Goal: Task Accomplishment & Management: Manage account settings

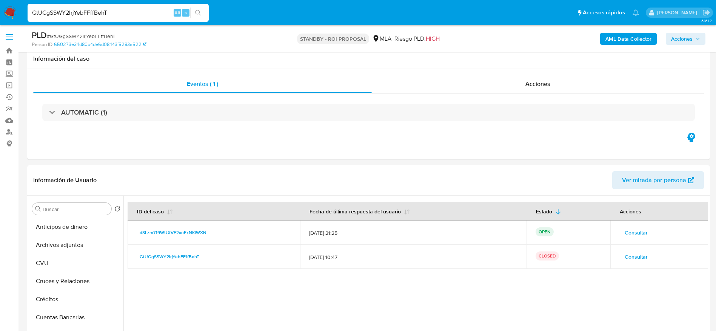
select select "10"
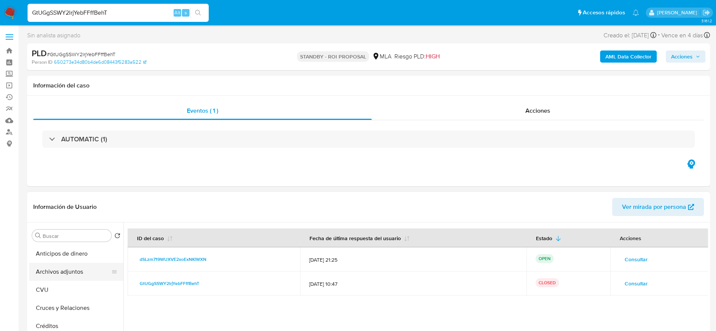
drag, startPoint x: 46, startPoint y: 271, endPoint x: 92, endPoint y: 123, distance: 155.3
click at [46, 272] on button "Archivos adjuntos" at bounding box center [76, 272] width 94 height 18
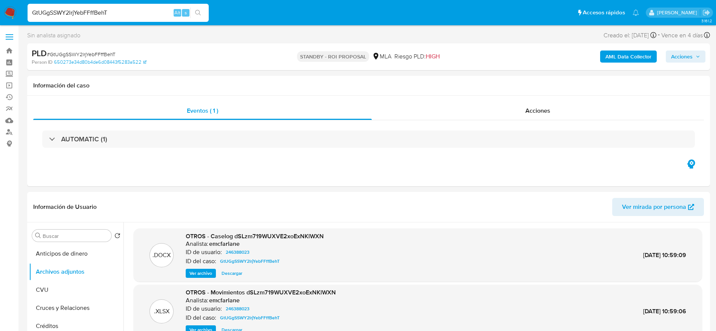
click at [131, 13] on input "GtUGgSSWY2lrjYebFFffBehT" at bounding box center [118, 13] width 181 height 10
paste input "7Z48vC4Y8oLXbWoguXN07nJs"
type input "7Z48vC4Y8oLXbWoguXN07nJs"
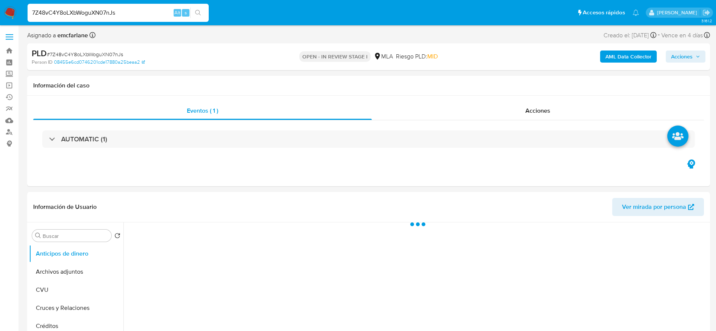
select select "10"
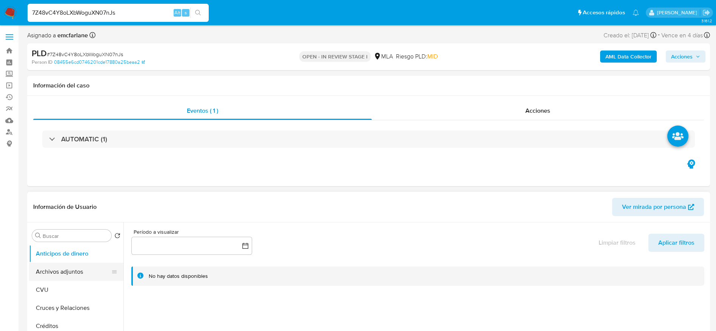
click at [67, 268] on button "Archivos adjuntos" at bounding box center [73, 272] width 88 height 18
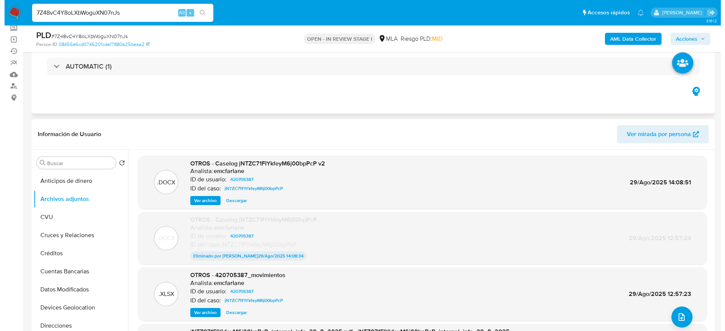
scroll to position [57, 0]
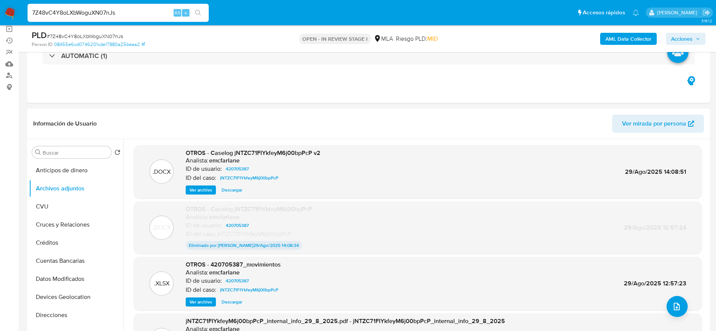
click at [630, 43] on b "AML Data Collector" at bounding box center [628, 39] width 46 height 12
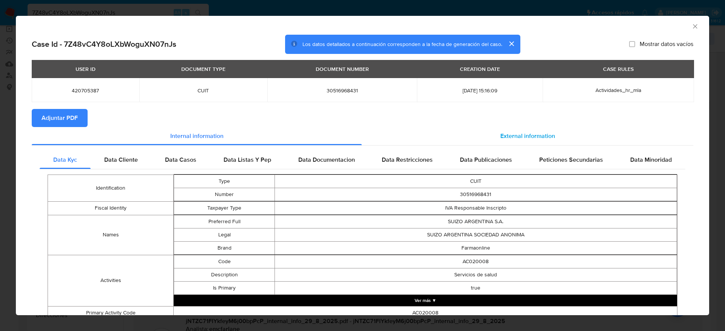
click at [538, 141] on div "External information" at bounding box center [527, 136] width 331 height 18
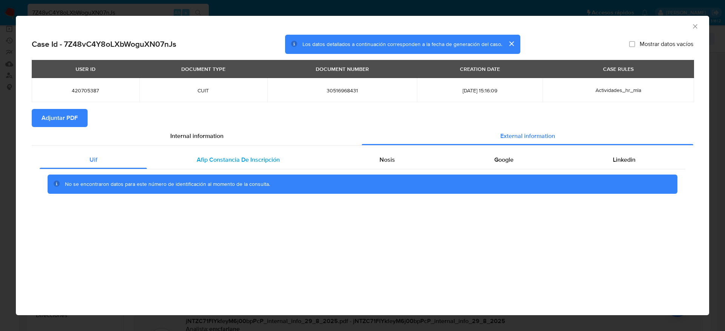
drag, startPoint x: 232, startPoint y: 156, endPoint x: 250, endPoint y: 159, distance: 18.4
click at [233, 157] on span "Afip Constancia De Inscripción" at bounding box center [238, 160] width 83 height 9
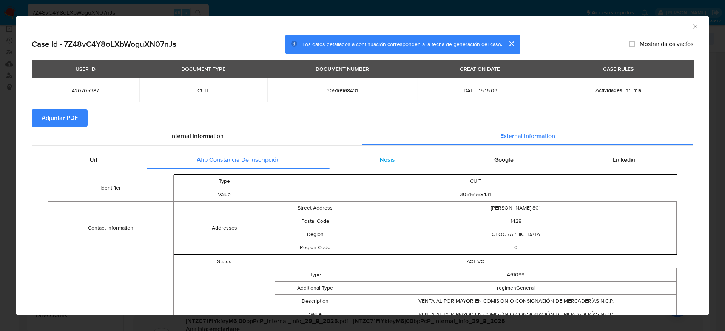
drag, startPoint x: 385, startPoint y: 155, endPoint x: 397, endPoint y: 157, distance: 12.7
click at [387, 156] on span "Nosis" at bounding box center [386, 160] width 15 height 9
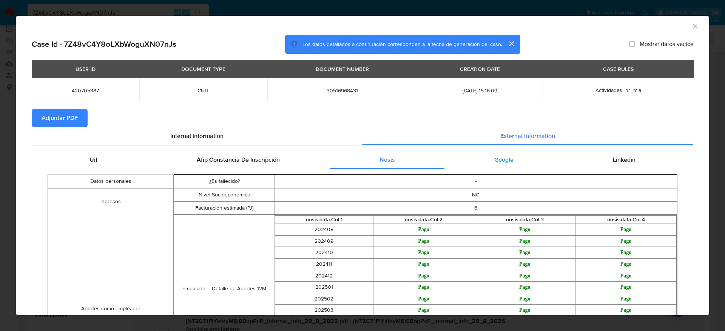
click at [490, 153] on div "Google" at bounding box center [503, 160] width 119 height 18
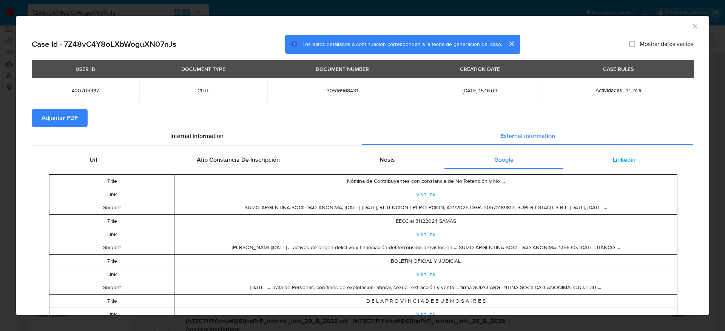
click at [614, 160] on span "Linkedin" at bounding box center [624, 160] width 23 height 9
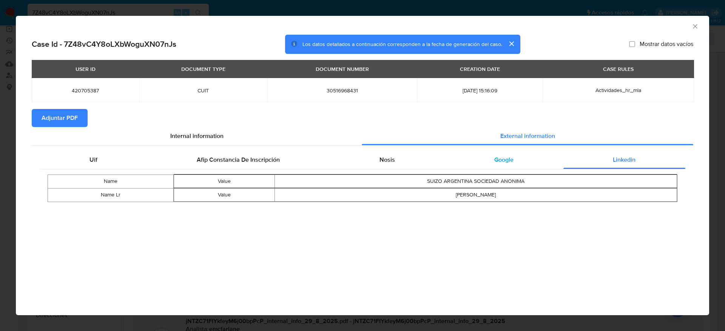
click at [487, 162] on div "Google" at bounding box center [503, 160] width 119 height 18
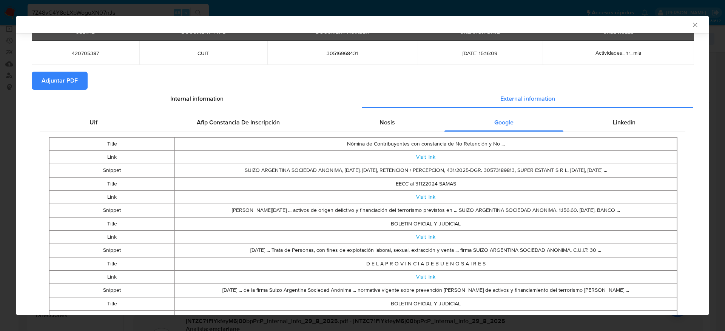
scroll to position [0, 0]
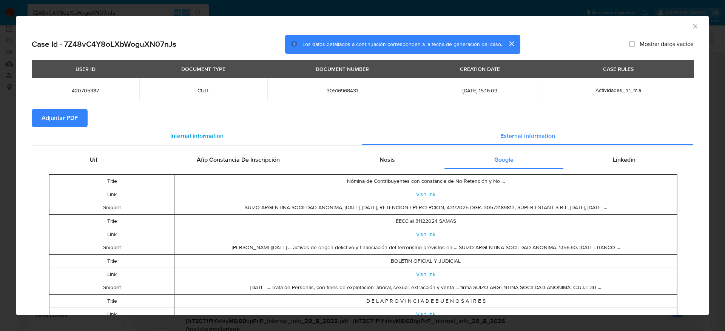
click at [207, 126] on section "Case Id - 7Z48vC4Y8oLXbWoguXN07nJs Los datos detallados a continuación correspo…" at bounding box center [362, 270] width 661 height 471
click at [202, 135] on span "Internal information" at bounding box center [196, 136] width 53 height 9
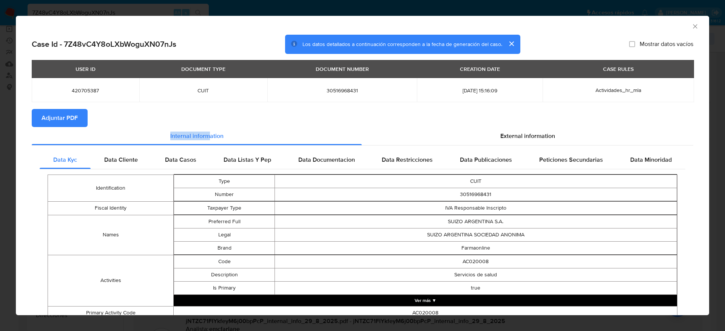
click at [68, 115] on span "Adjuntar PDF" at bounding box center [60, 118] width 36 height 17
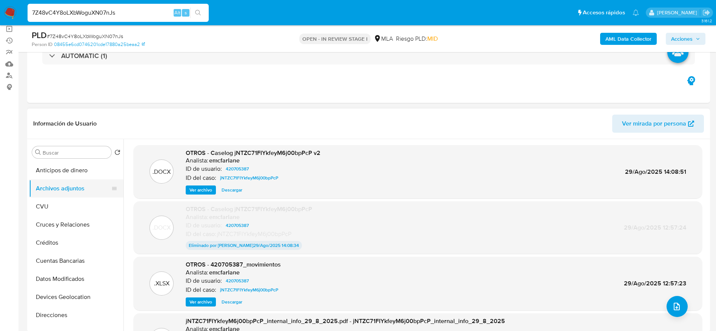
drag, startPoint x: 52, startPoint y: 211, endPoint x: 52, endPoint y: 193, distance: 17.4
click at [52, 211] on button "CVU" at bounding box center [76, 207] width 94 height 18
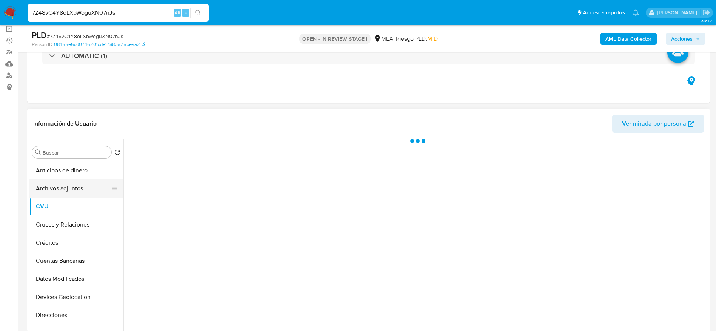
click at [53, 192] on button "Archivos adjuntos" at bounding box center [73, 189] width 88 height 18
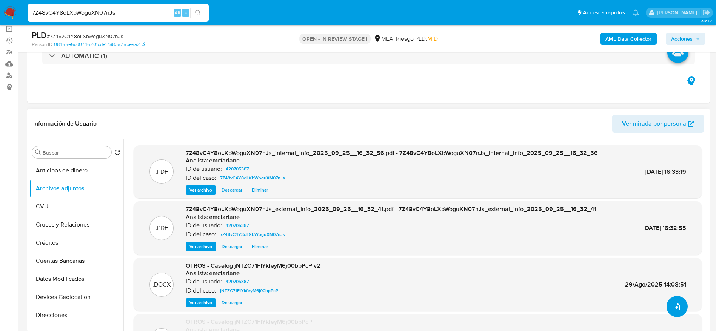
click at [678, 308] on icon "upload-file" at bounding box center [676, 306] width 9 height 9
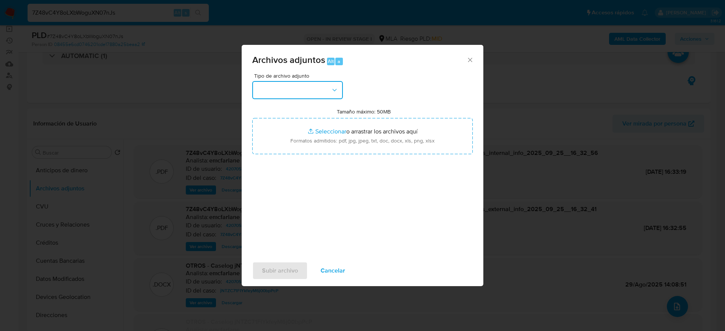
click at [327, 89] on button "button" at bounding box center [297, 90] width 91 height 18
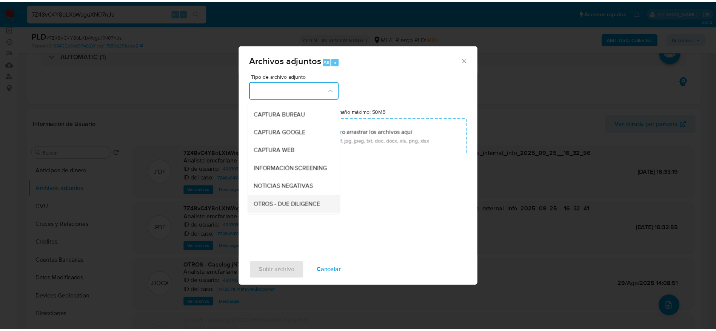
scroll to position [57, 0]
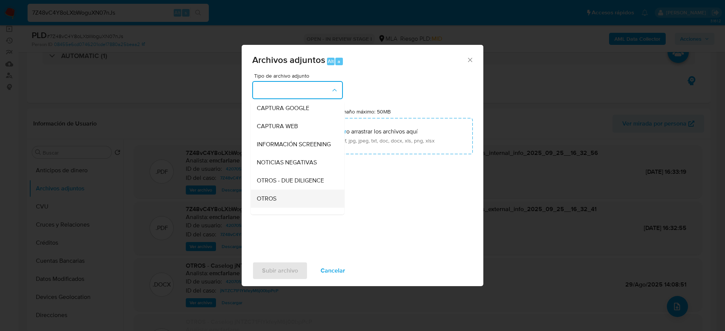
click at [284, 206] on div "OTROS" at bounding box center [295, 199] width 77 height 18
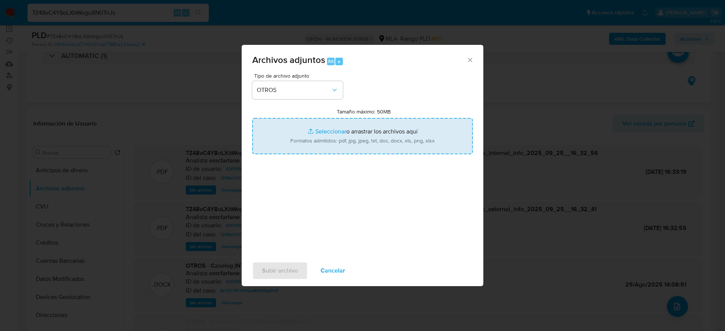
type input "C:\fakepath\Certificacion de ingresos 7Z48vC4Y8oLXbWoguXN07nJs.pdf"
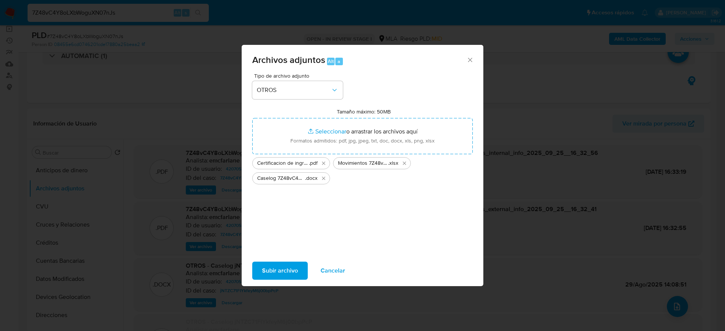
click at [280, 271] on span "Subir archivo" at bounding box center [280, 271] width 36 height 17
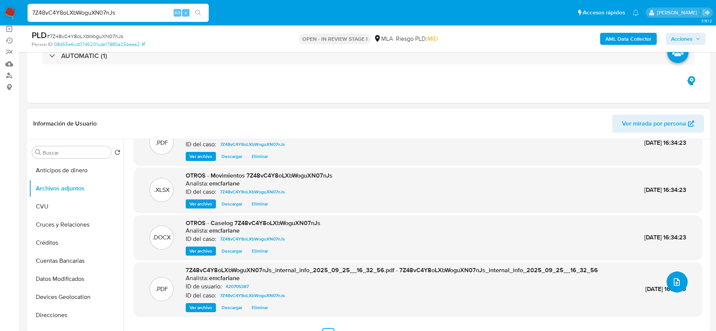
scroll to position [36, 0]
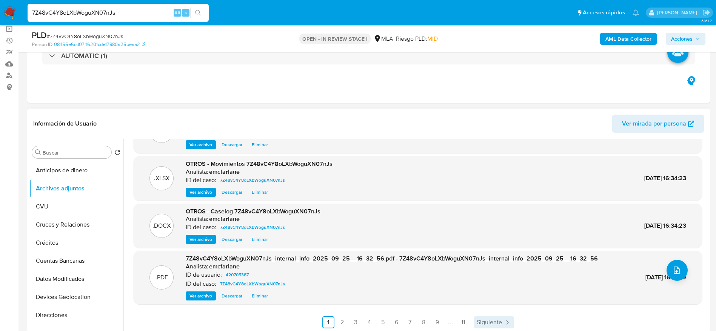
click at [492, 322] on span "Siguiente" at bounding box center [489, 323] width 25 height 6
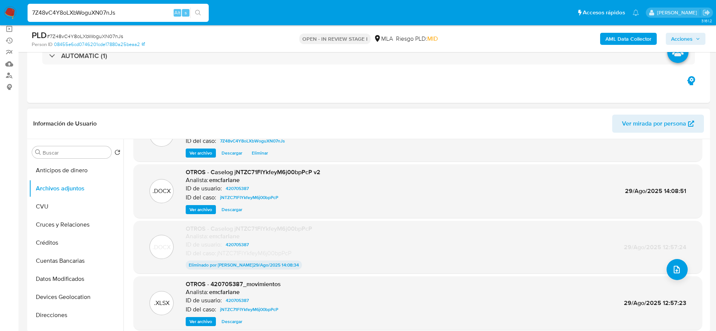
scroll to position [63, 0]
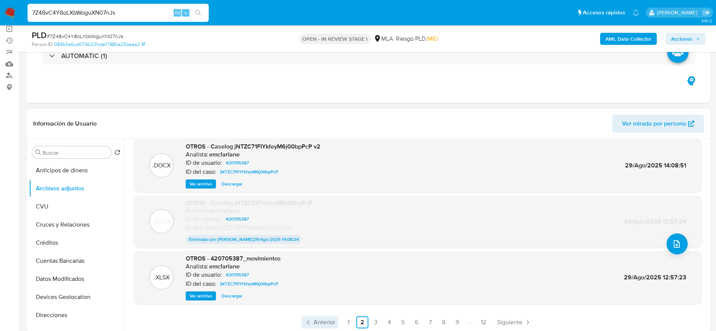
click at [315, 324] on span "Anterior" at bounding box center [325, 323] width 22 height 6
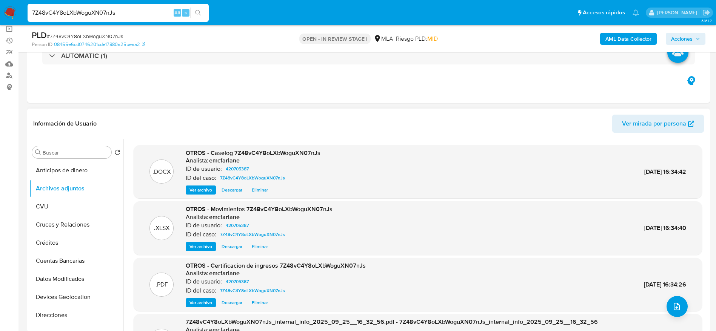
scroll to position [0, 0]
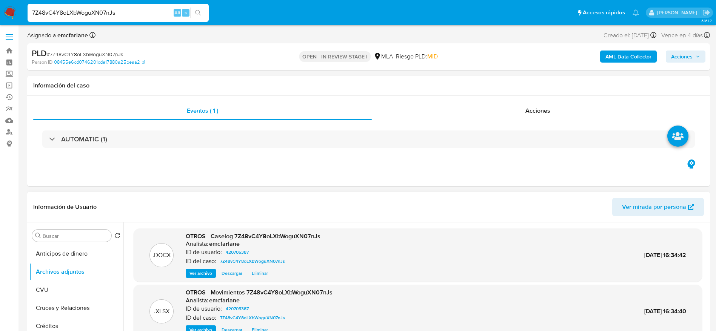
drag, startPoint x: 676, startPoint y: 55, endPoint x: 658, endPoint y: 57, distance: 18.2
click at [675, 54] on span "Acciones" at bounding box center [682, 57] width 22 height 12
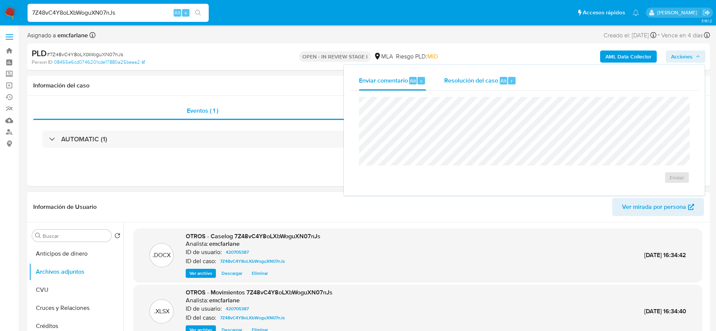
click at [493, 82] on span "Resolución del caso" at bounding box center [471, 80] width 54 height 9
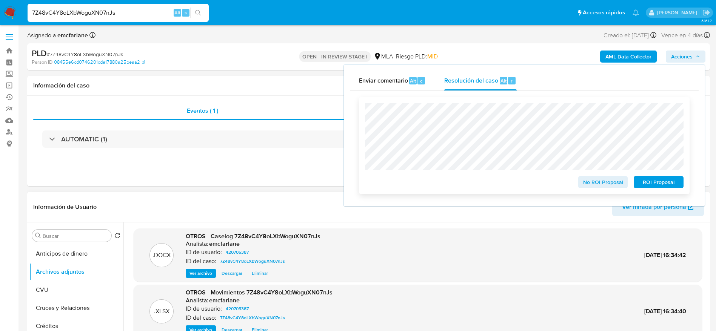
click at [605, 186] on span "No ROI Proposal" at bounding box center [603, 182] width 39 height 11
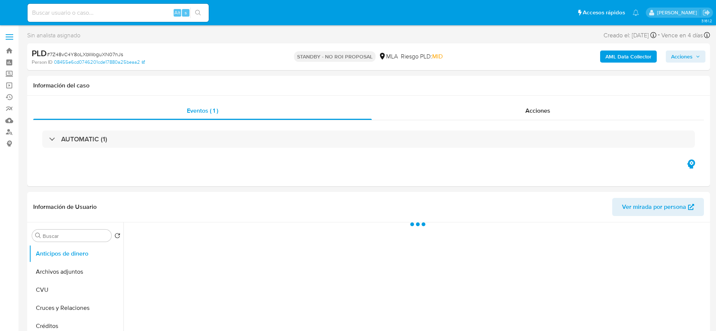
select select "10"
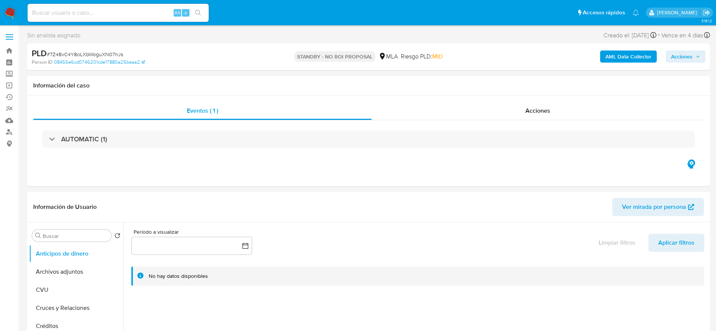
click at [69, 7] on div "Alt s" at bounding box center [118, 13] width 181 height 18
click at [75, 14] on input at bounding box center [118, 13] width 181 height 10
paste input "dSLzm719WUXVE2xoExNKlWXN"
type input "dSLzm719WUXVE2xoExNKlWXN"
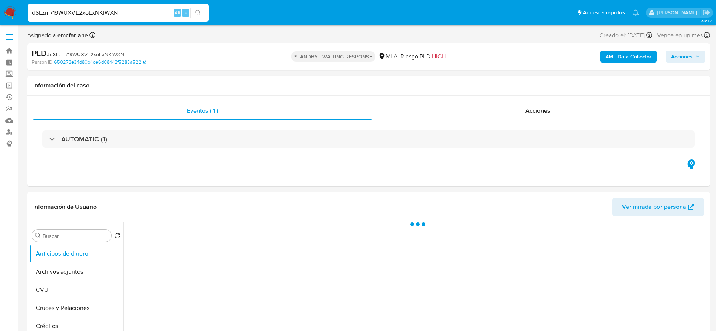
scroll to position [283, 0]
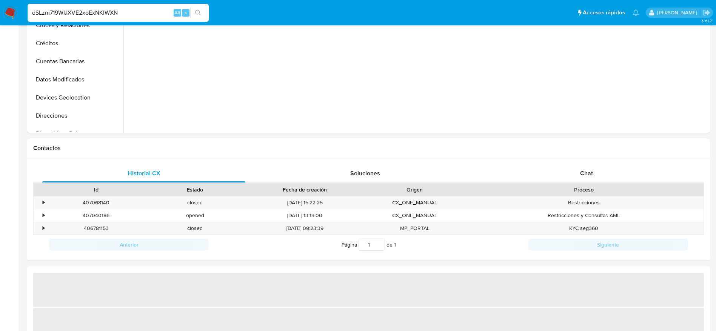
select select "10"
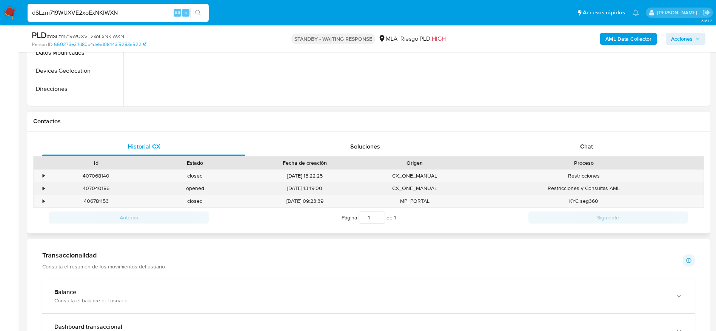
click at [89, 192] on div "407040186" at bounding box center [96, 188] width 99 height 12
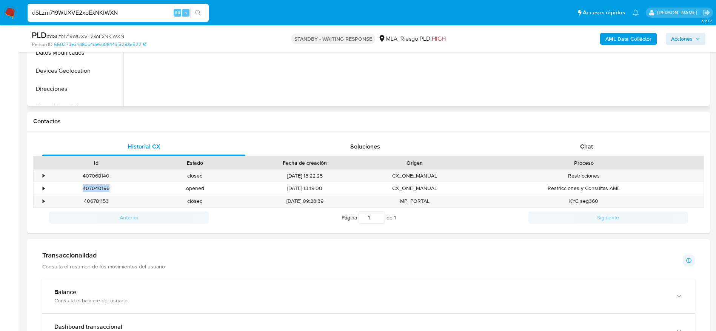
copy div "407040186"
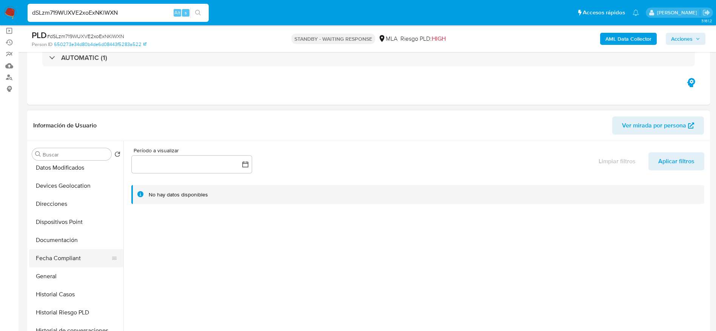
scroll to position [57, 0]
drag, startPoint x: 69, startPoint y: 299, endPoint x: 204, endPoint y: 273, distance: 137.6
click at [69, 300] on button "Historial Casos" at bounding box center [76, 293] width 94 height 18
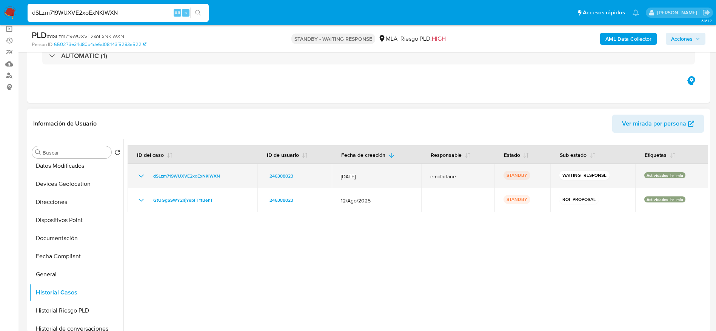
drag, startPoint x: 221, startPoint y: 179, endPoint x: 141, endPoint y: 174, distance: 79.8
click at [148, 177] on div "dSLzm719WUXVE2xoExNKlWXN" at bounding box center [193, 176] width 112 height 9
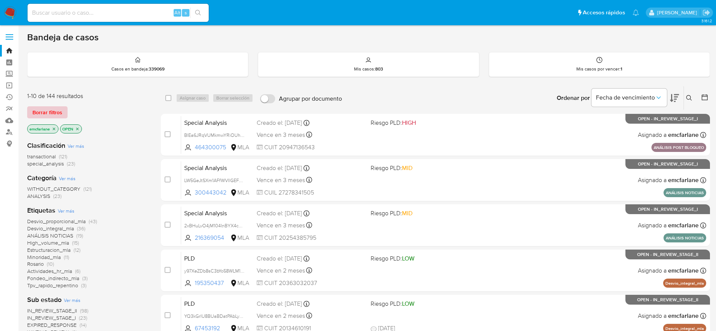
click at [45, 112] on span "Borrar filtros" at bounding box center [47, 112] width 30 height 11
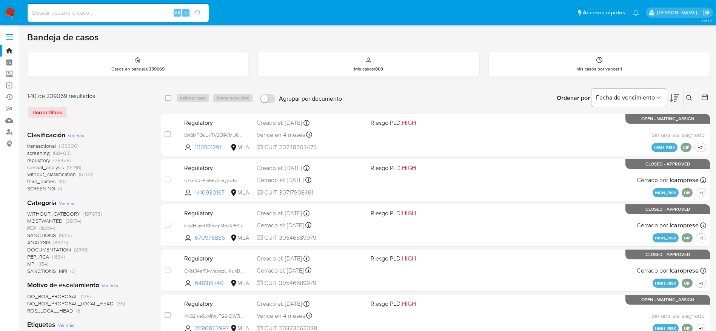
click at [688, 97] on icon at bounding box center [689, 98] width 6 height 6
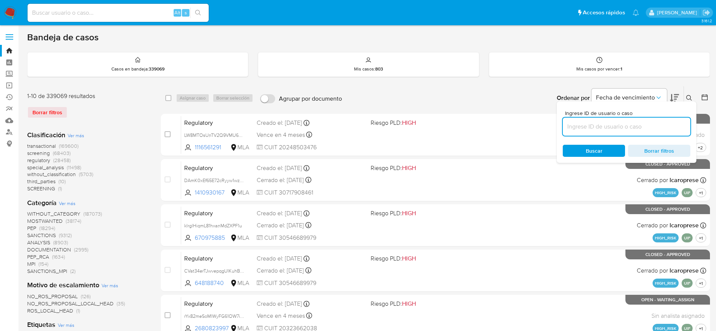
click at [596, 130] on input at bounding box center [627, 127] width 128 height 10
type input "dSLzm719WUXVE2xoExNKlWXN"
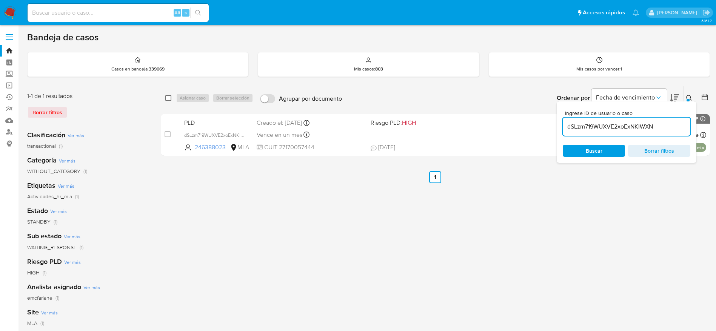
click at [167, 96] on input "checkbox" at bounding box center [168, 98] width 6 height 6
checkbox input "true"
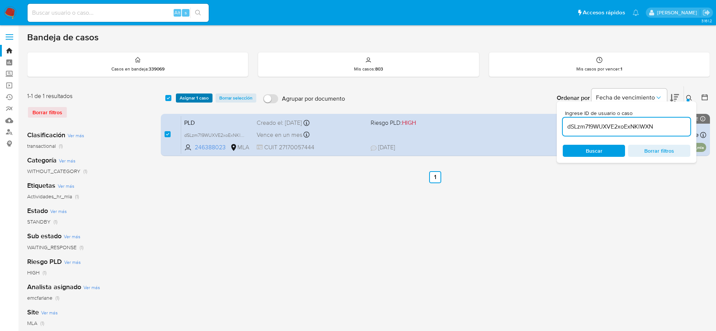
click at [189, 99] on span "Asignar 1 caso" at bounding box center [194, 98] width 29 height 8
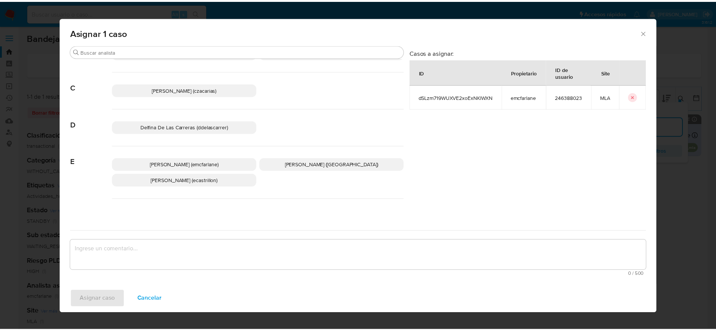
scroll to position [57, 0]
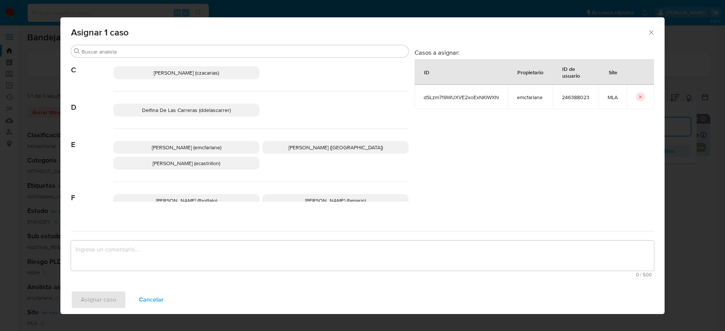
click at [181, 148] on span "Elaine Mc Farlane (emcfarlane)" at bounding box center [186, 148] width 69 height 8
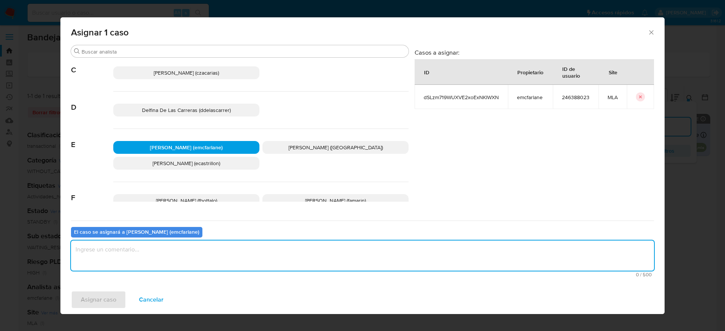
drag, startPoint x: 167, startPoint y: 248, endPoint x: 164, endPoint y: 252, distance: 5.4
click at [167, 248] on textarea "assign-modal" at bounding box center [362, 256] width 583 height 30
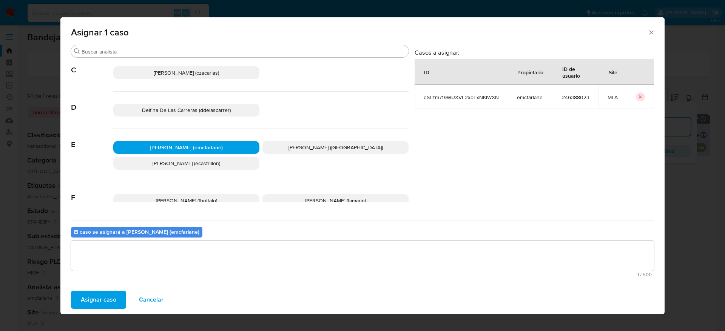
click at [97, 308] on span "Asignar caso" at bounding box center [98, 300] width 35 height 17
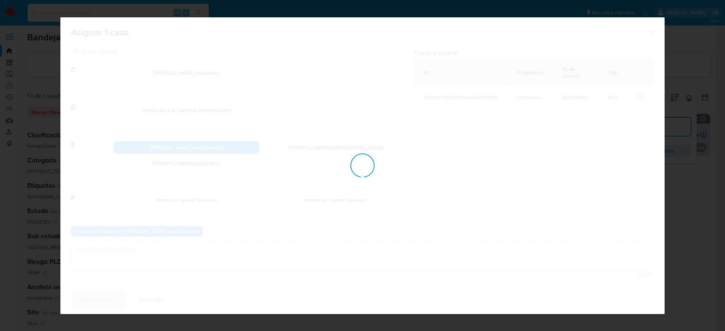
checkbox input "false"
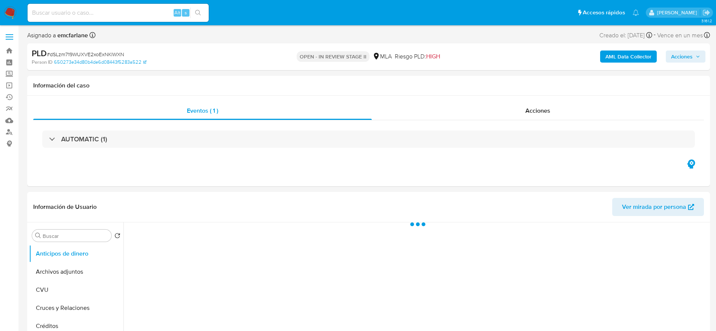
drag, startPoint x: 678, startPoint y: 55, endPoint x: 641, endPoint y: 63, distance: 37.3
click at [675, 56] on span "Acciones" at bounding box center [682, 57] width 22 height 12
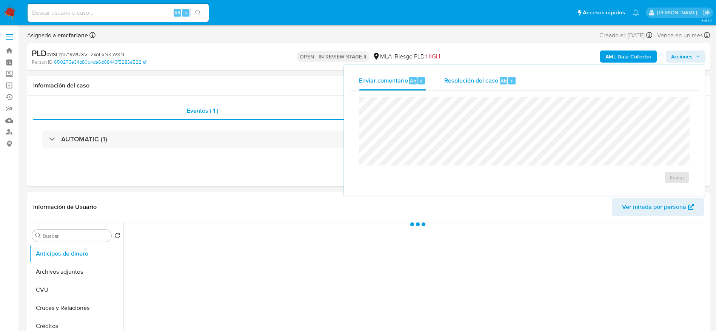
select select "10"
click at [506, 74] on div "Resolución del caso Alt r" at bounding box center [480, 81] width 72 height 20
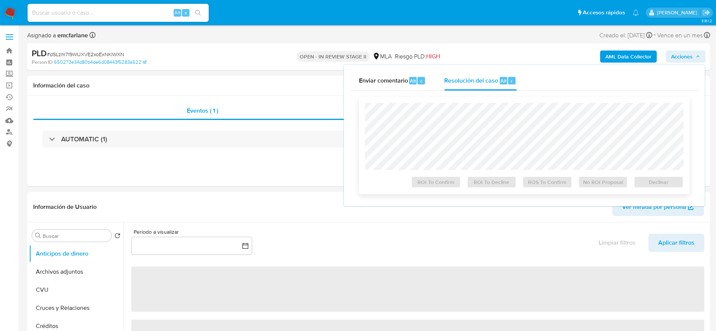
drag, startPoint x: 500, startPoint y: 94, endPoint x: 499, endPoint y: 104, distance: 10.2
click at [500, 94] on div "Cierre de caso ROI To Confirm ROI To Decline ROS To Confirm No ROI Proposal Dec…" at bounding box center [524, 145] width 349 height 109
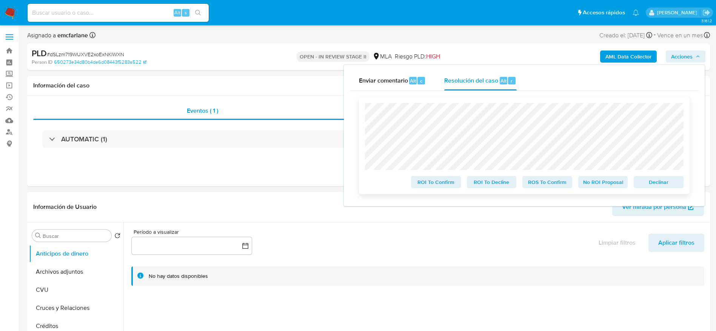
click at [642, 178] on span "Declinar" at bounding box center [658, 182] width 39 height 11
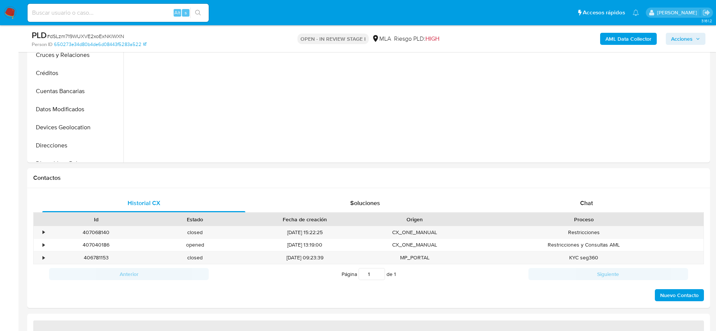
select select "10"
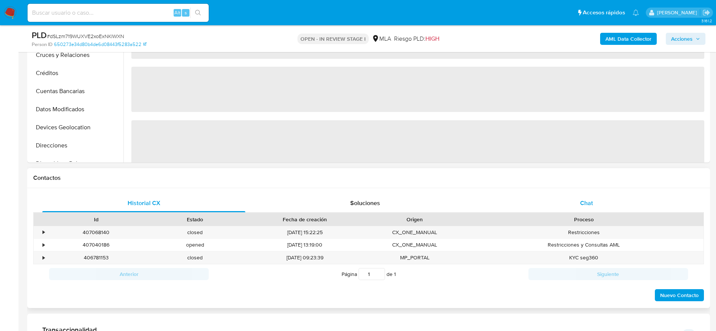
click at [592, 200] on span "Chat" at bounding box center [586, 203] width 13 height 9
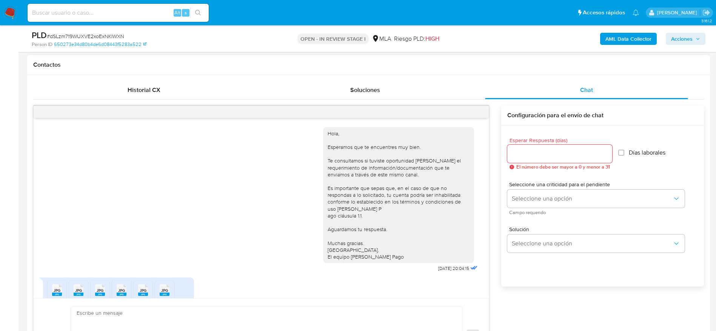
scroll to position [461, 0]
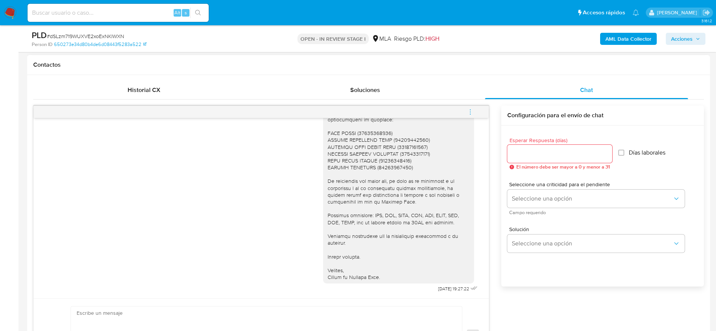
click at [475, 109] on button "menu-action" at bounding box center [470, 112] width 25 height 18
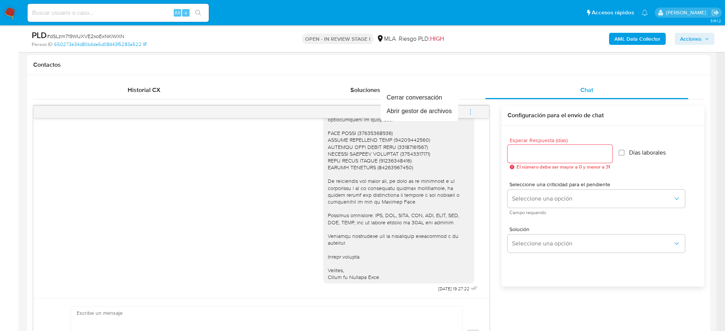
click at [414, 85] on div at bounding box center [362, 165] width 725 height 331
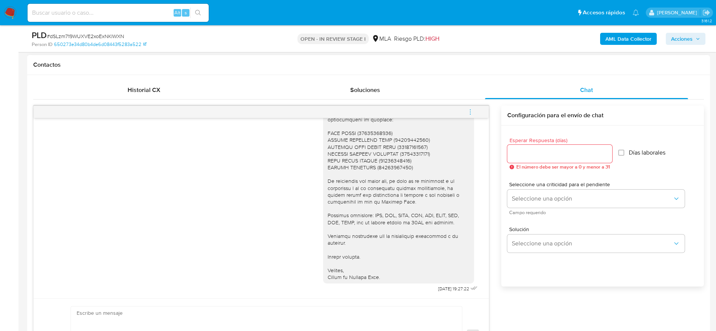
click at [469, 110] on icon "menu-action" at bounding box center [470, 112] width 7 height 7
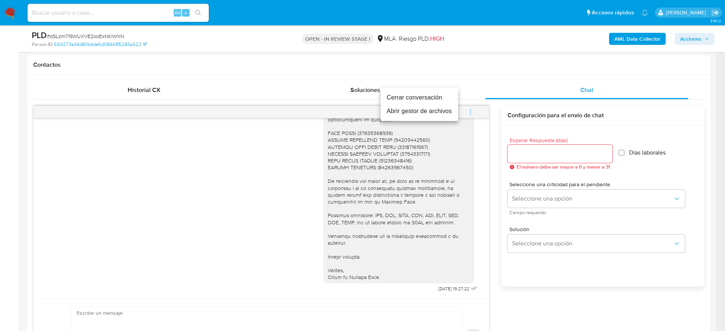
click at [441, 97] on li "Cerrar conversación" at bounding box center [418, 98] width 77 height 14
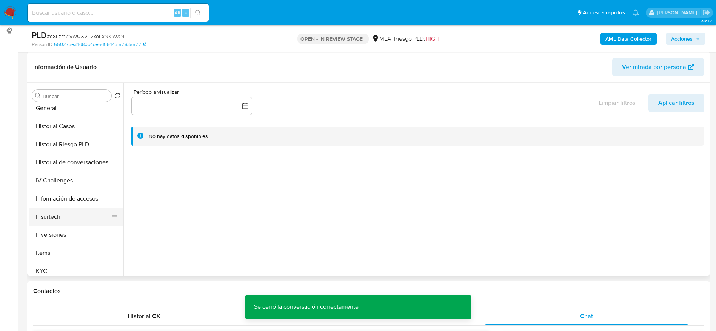
scroll to position [226, 0]
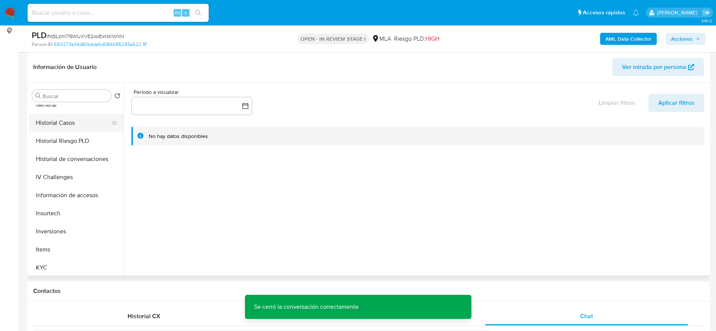
click at [63, 119] on button "Historial Casos" at bounding box center [73, 123] width 88 height 18
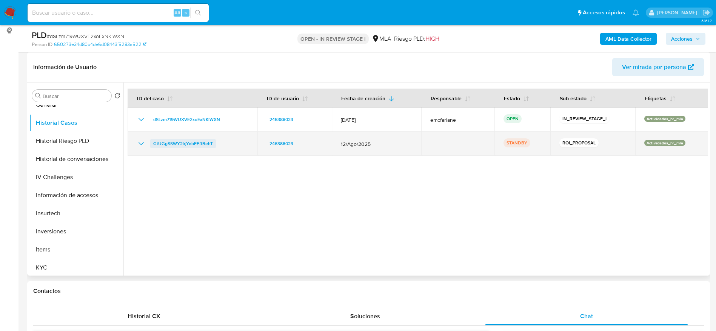
drag, startPoint x: 180, startPoint y: 151, endPoint x: 151, endPoint y: 147, distance: 29.8
click at [151, 147] on div "GtUGgSSWY2lrjYebFFffBehT" at bounding box center [193, 143] width 112 height 9
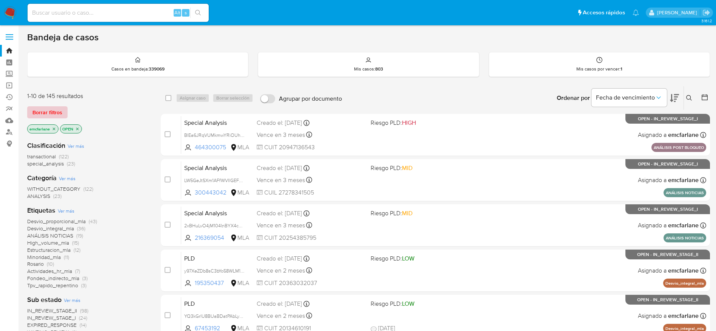
click at [62, 114] on span "Borrar filtros" at bounding box center [47, 112] width 30 height 11
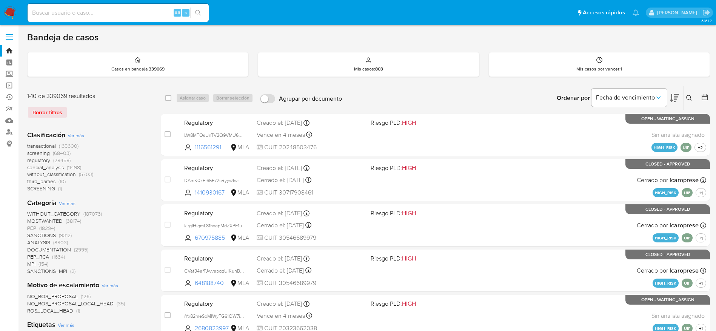
click at [687, 96] on icon at bounding box center [689, 98] width 6 height 6
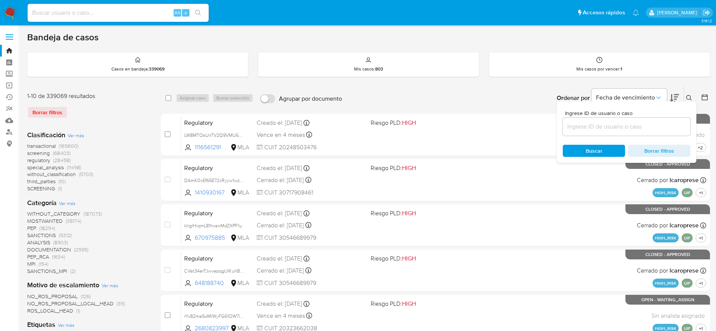
click at [630, 116] on span "Ingrese ID de usuario o caso" at bounding box center [629, 114] width 128 height 6
click at [630, 122] on input at bounding box center [627, 127] width 128 height 10
click at [629, 123] on input at bounding box center [627, 127] width 128 height 10
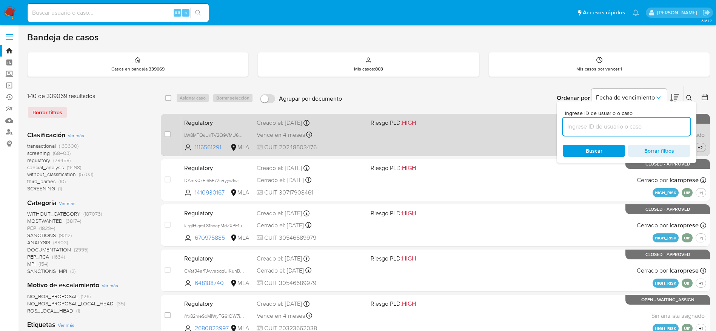
paste input "GtUGgSSWY2lrjYebFFffBehT"
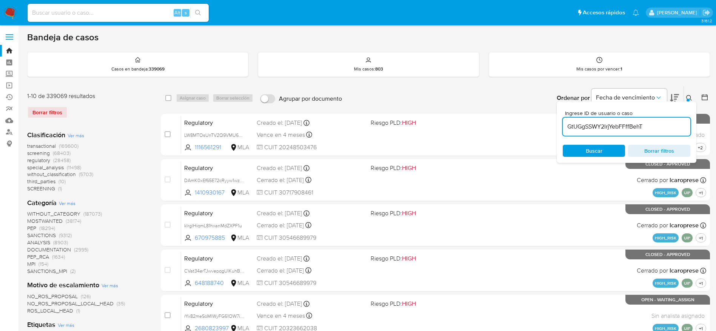
type input "GtUGgSSWY2lrjYebFFffBehT"
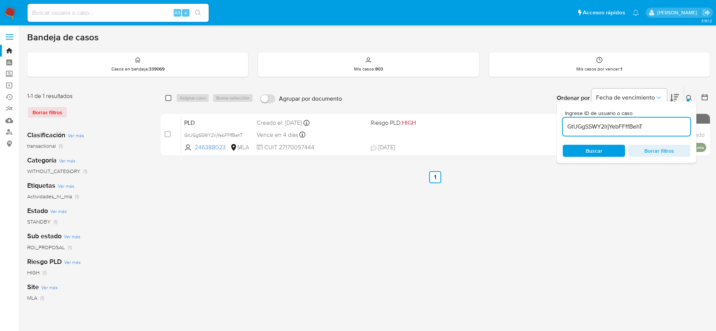
click at [169, 99] on input "checkbox" at bounding box center [168, 98] width 6 height 6
checkbox input "true"
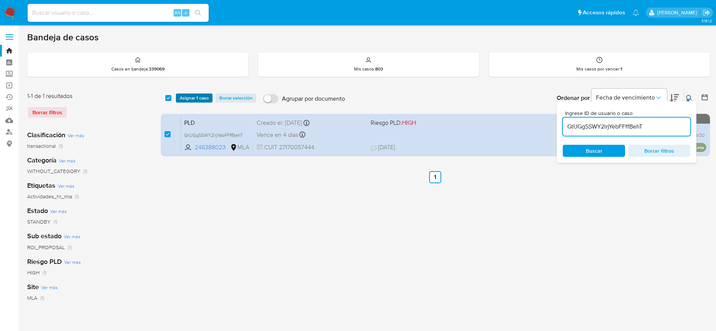
click at [193, 96] on span "Asignar 1 caso" at bounding box center [194, 98] width 29 height 8
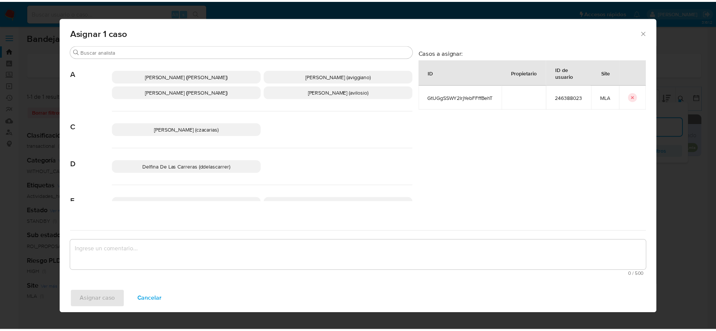
scroll to position [57, 0]
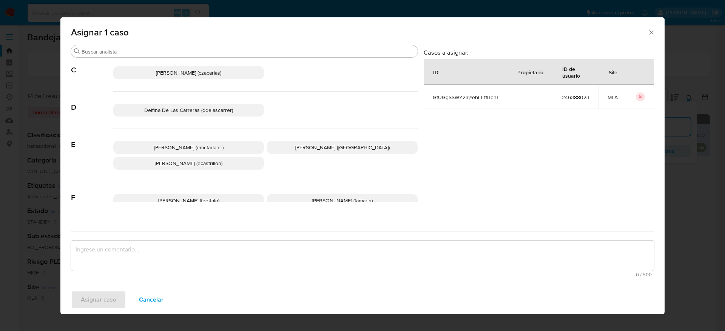
click at [192, 149] on span "Elaine Mc Farlane (emcfarlane)" at bounding box center [188, 148] width 69 height 8
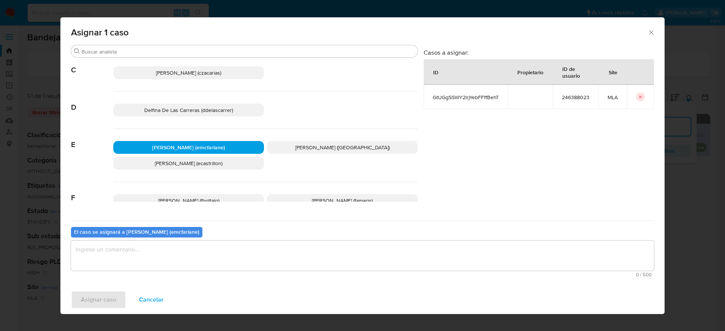
click at [137, 266] on textarea "assign-modal" at bounding box center [362, 256] width 583 height 30
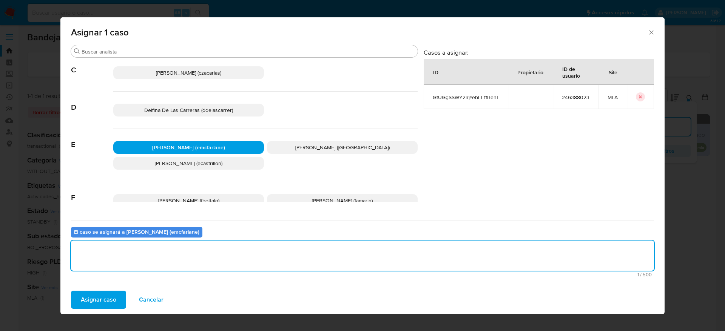
click at [84, 302] on span "Asignar caso" at bounding box center [98, 300] width 35 height 17
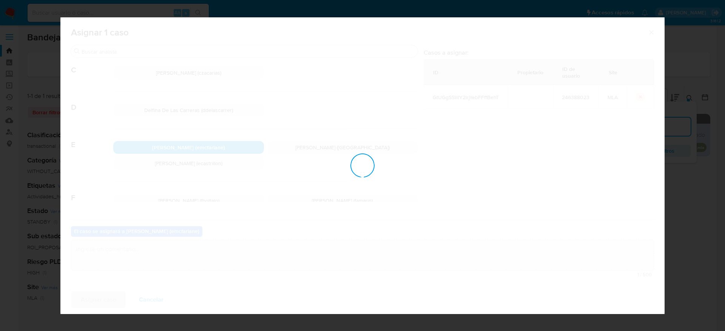
checkbox input "false"
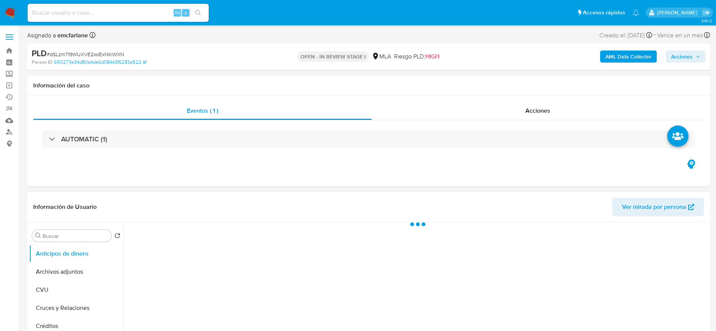
select select "10"
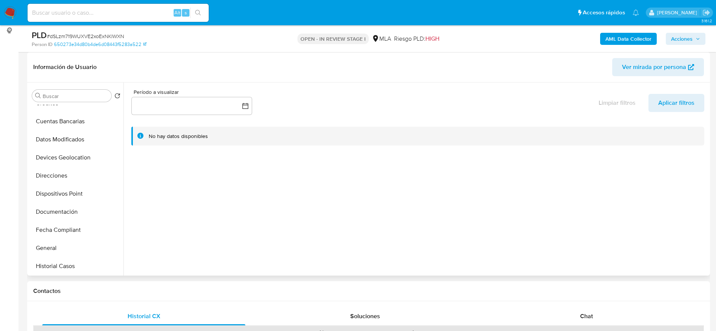
scroll to position [226, 0]
click at [68, 129] on button "Historial Casos" at bounding box center [73, 123] width 88 height 18
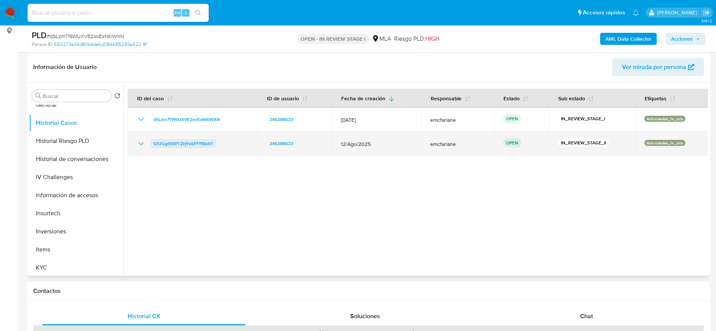
click at [201, 145] on span "GtUGgSSWY2lrjYebFFffBehT" at bounding box center [183, 143] width 60 height 9
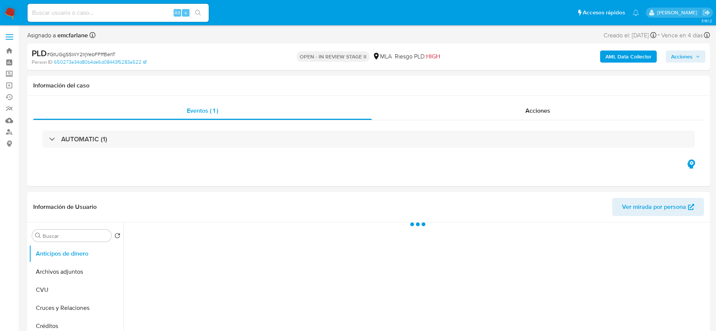
click at [688, 57] on span "Acciones" at bounding box center [682, 57] width 22 height 12
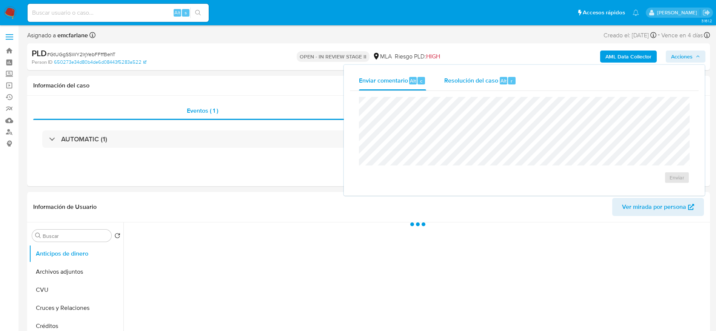
select select "10"
click at [494, 77] on span "Resolución del caso" at bounding box center [471, 80] width 54 height 9
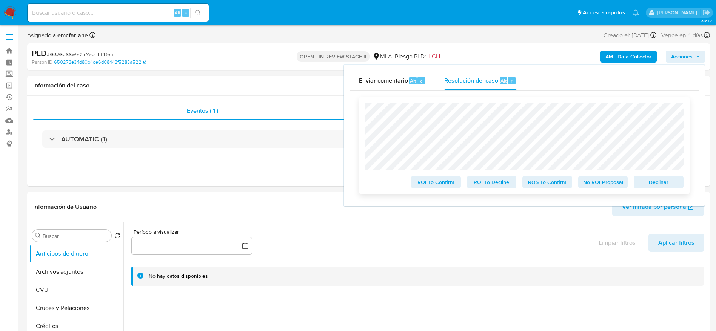
click at [676, 185] on span "Declinar" at bounding box center [658, 182] width 39 height 11
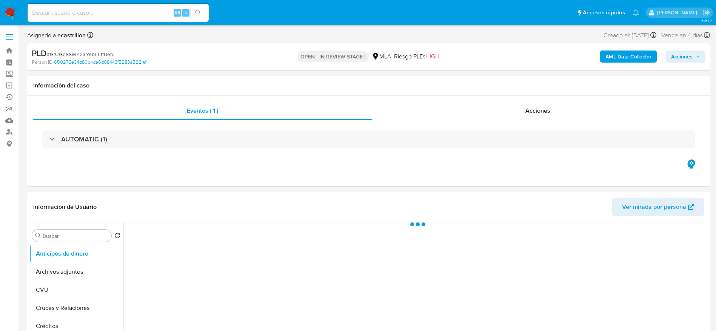
click at [66, 56] on span "# GtUGgSSWY2lrjYebFFffBehT" at bounding box center [81, 55] width 69 height 8
select select "10"
click at [66, 55] on span "# GtUGgSSWY2lrjYebFFffBehT" at bounding box center [81, 55] width 69 height 8
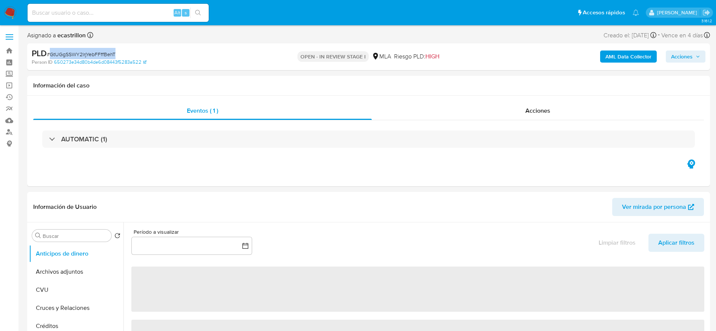
copy span "GtUGgSSWY2lrjYebFFffBehT"
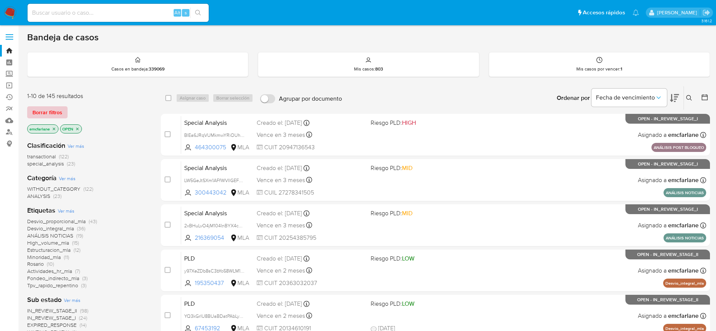
click at [52, 113] on span "Borrar filtros" at bounding box center [47, 112] width 30 height 11
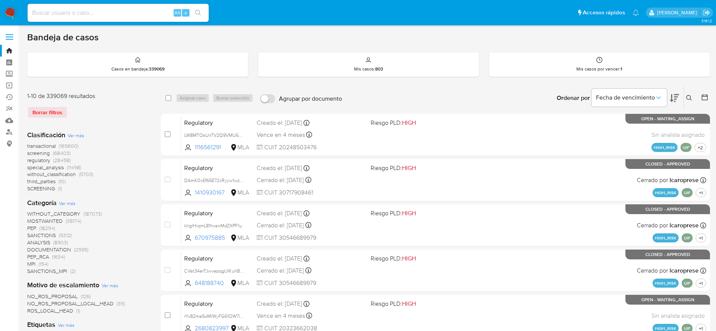
click at [687, 95] on icon at bounding box center [689, 98] width 6 height 6
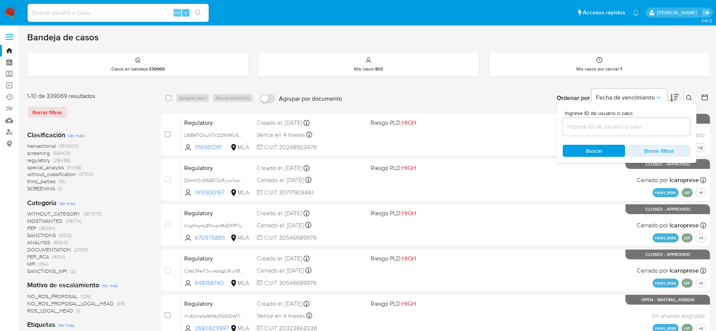
click at [612, 123] on input at bounding box center [627, 127] width 128 height 10
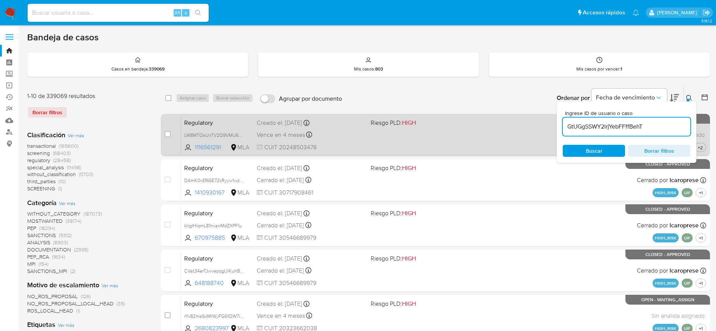
type input "GtUGgSSWY2lrjYebFFffBehT"
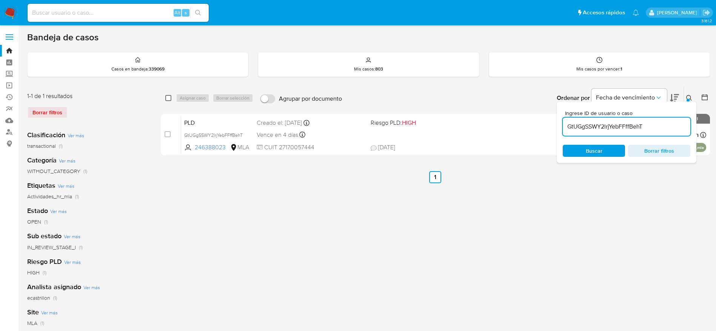
click at [170, 97] on input "checkbox" at bounding box center [168, 98] width 6 height 6
checkbox input "true"
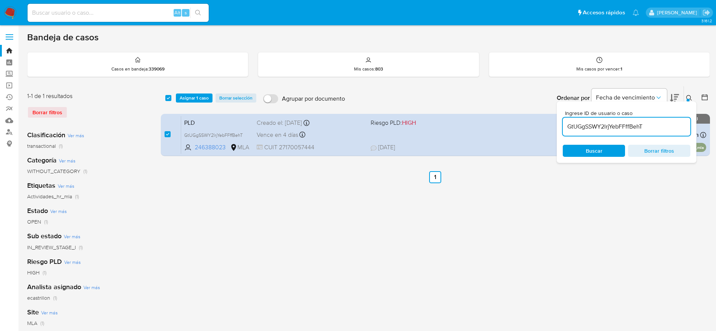
click at [191, 92] on div "select-all-cases-checkbox Asignar 1 caso Borrar selección Agrupar por documento…" at bounding box center [435, 97] width 549 height 23
click at [196, 92] on div "select-all-cases-checkbox Asignar 1 caso Borrar selección Agrupar por documento…" at bounding box center [435, 97] width 549 height 23
click at [196, 96] on span "Asignar 1 caso" at bounding box center [194, 98] width 29 height 8
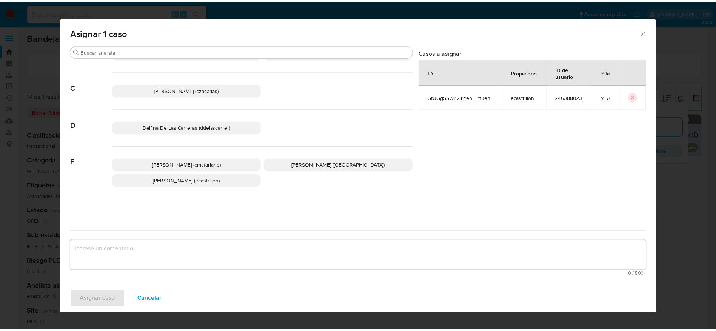
scroll to position [57, 0]
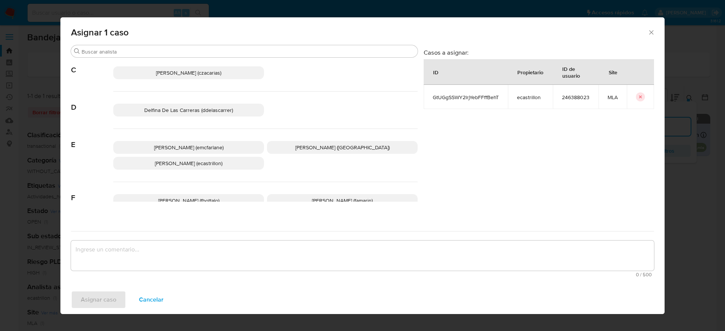
click at [184, 144] on span "Elaine Mc Farlane (emcfarlane)" at bounding box center [188, 148] width 69 height 8
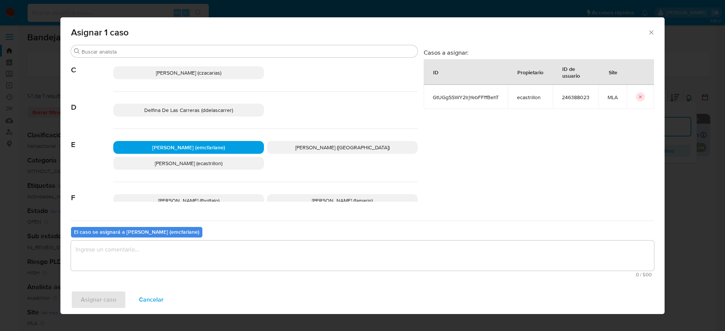
click at [142, 258] on textarea "assign-modal" at bounding box center [362, 256] width 583 height 30
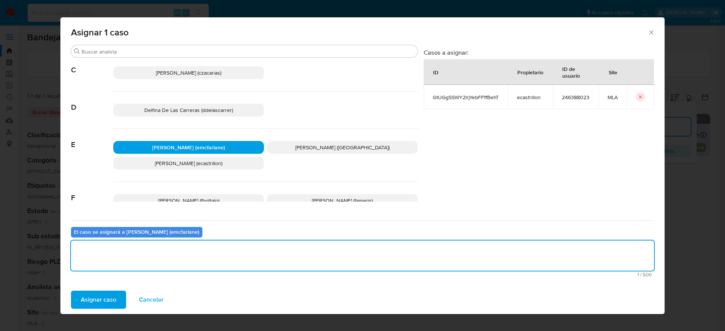
click at [102, 300] on span "Asignar caso" at bounding box center [98, 300] width 35 height 17
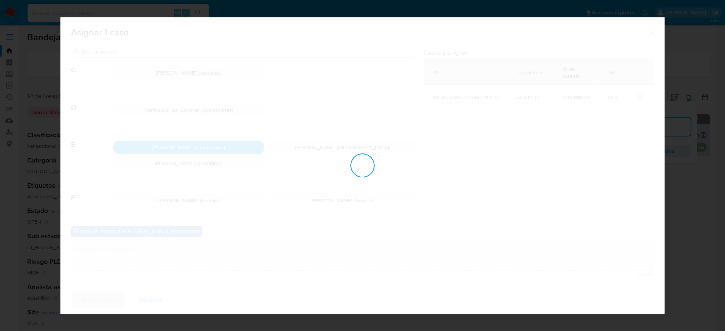
checkbox input "false"
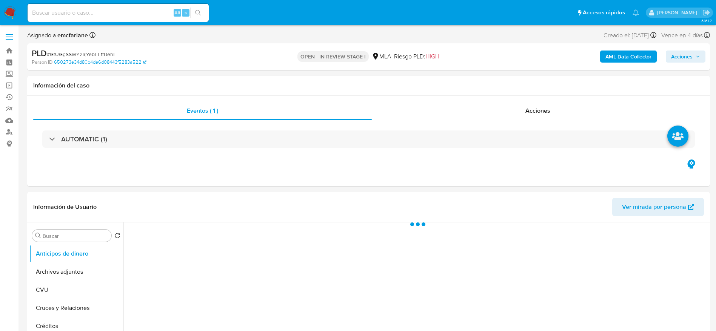
select select "10"
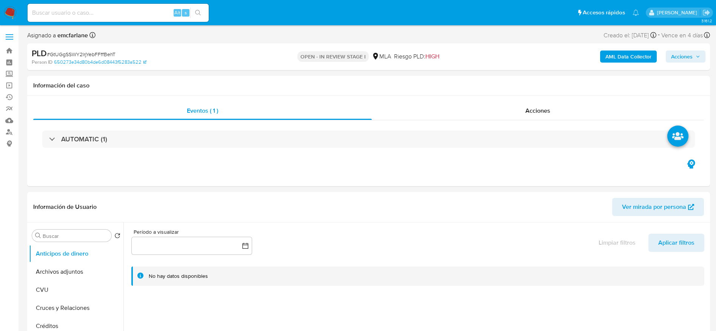
click at [89, 11] on input at bounding box center [118, 13] width 181 height 10
paste input "687343944"
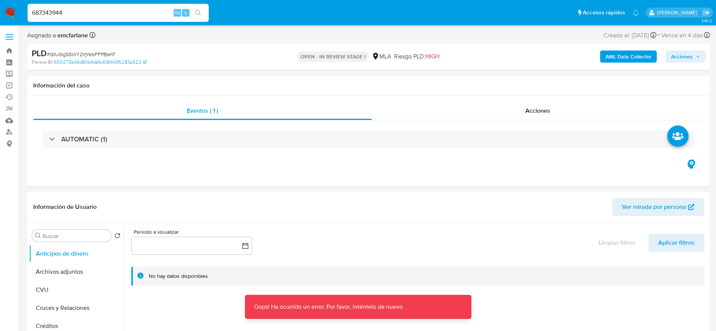
click at [89, 11] on input "687343944" at bounding box center [118, 13] width 181 height 10
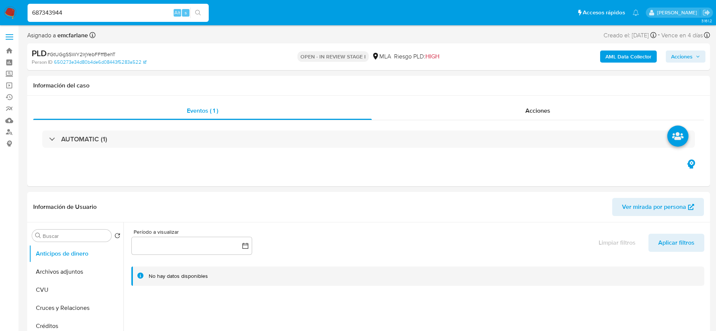
click at [83, 14] on input "687343944" at bounding box center [118, 13] width 181 height 10
paste input "407266717"
drag, startPoint x: 76, startPoint y: 14, endPoint x: 0, endPoint y: 17, distance: 76.3
click at [0, 17] on nav "Pausado Ver notificaciones 407266717 Alt s Accesos rápidos Presiona las siguien…" at bounding box center [358, 12] width 716 height 25
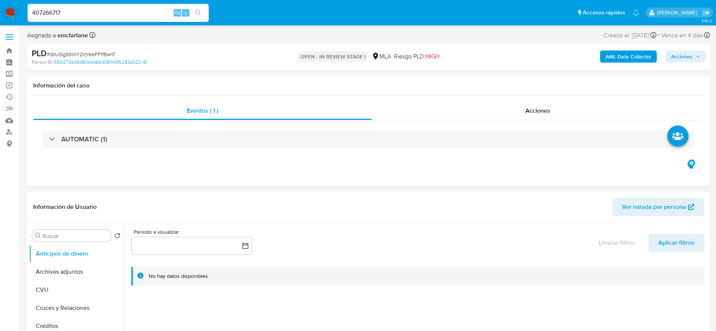
paste input "687343944"
type input "687343944"
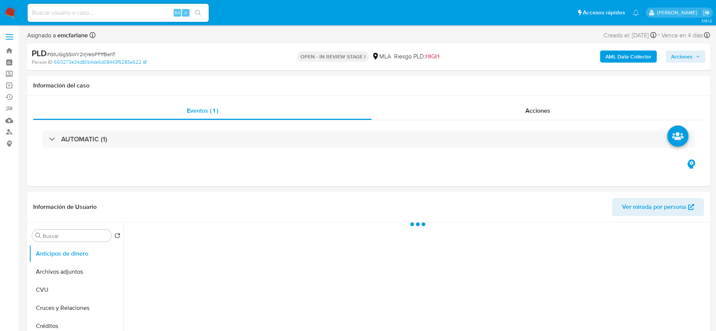
select select "10"
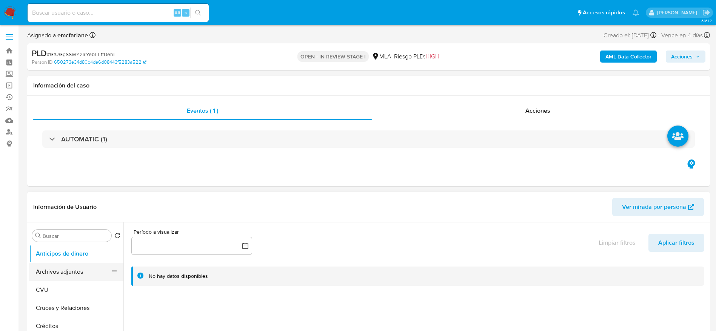
click at [56, 266] on button "Archivos adjuntos" at bounding box center [73, 272] width 88 height 18
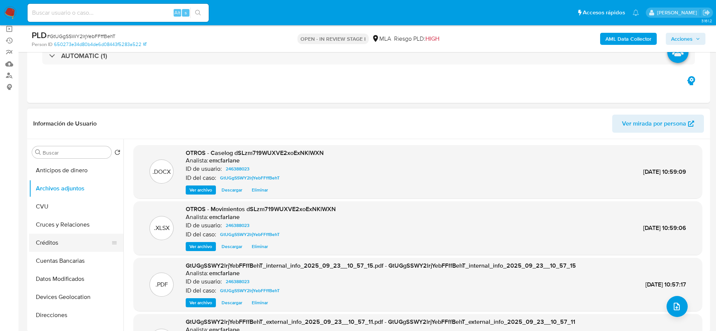
scroll to position [113, 0]
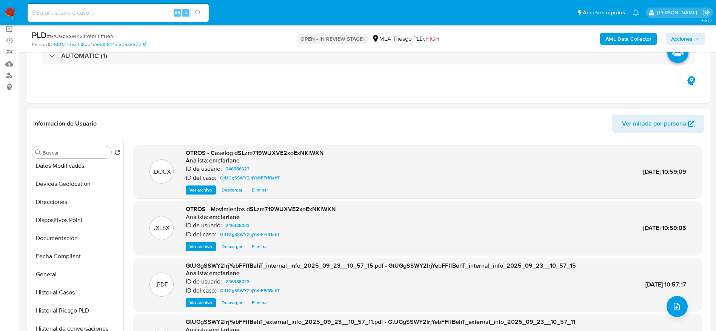
click at [103, 20] on div "Alt s" at bounding box center [118, 13] width 181 height 18
click at [100, 15] on input at bounding box center [118, 13] width 181 height 10
paste input "7Z48vC4Y8oLXbWoguXN07nJs"
type input "7Z48vC4Y8oLXbWoguXN07nJs"
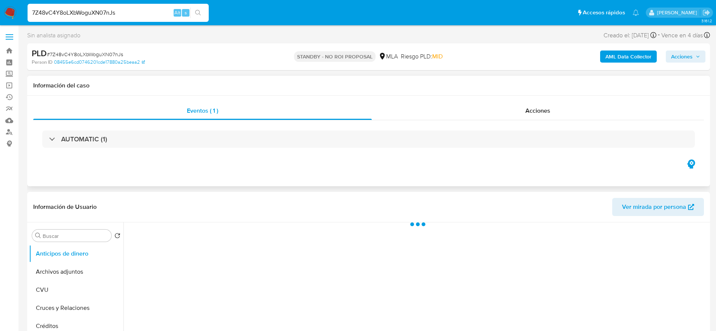
select select "10"
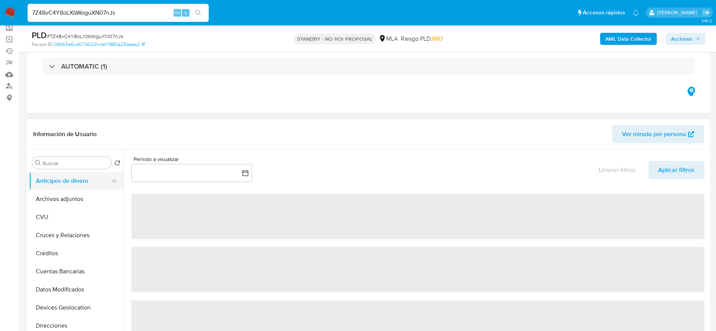
scroll to position [57, 0]
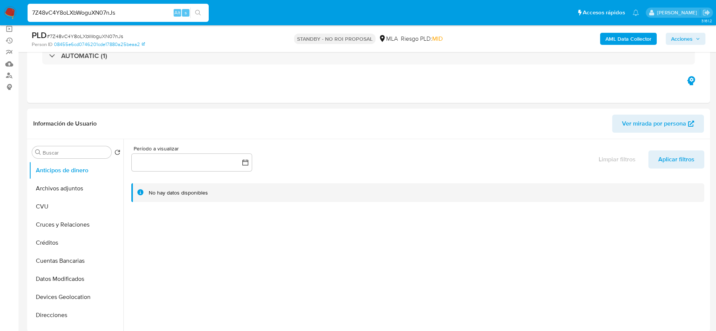
click at [68, 34] on span "# 7Z48vC4Y8oLXbWoguXN07nJs" at bounding box center [85, 36] width 76 height 8
copy span "7Z48vC4Y8oLXbWoguXN07nJs"
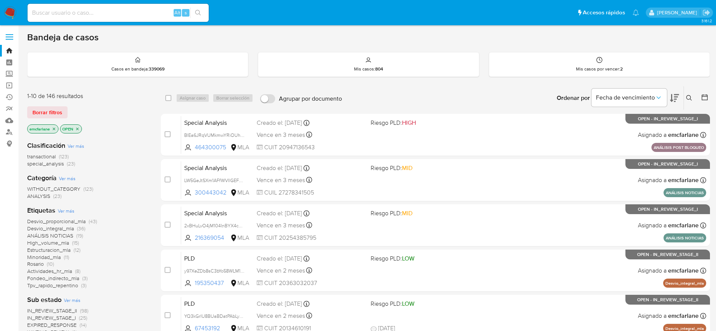
click at [37, 113] on span "Borrar filtros" at bounding box center [47, 112] width 30 height 11
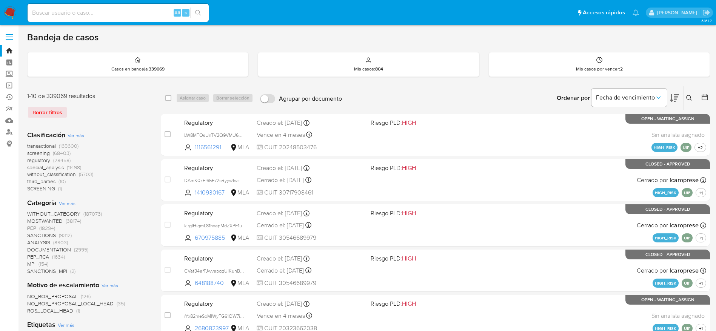
click at [694, 98] on button at bounding box center [690, 98] width 12 height 9
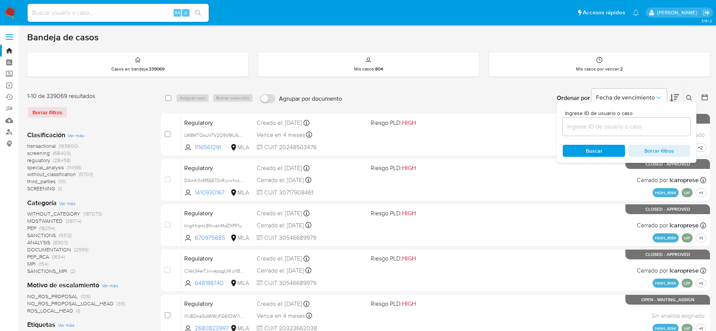
click at [629, 126] on input at bounding box center [627, 127] width 128 height 10
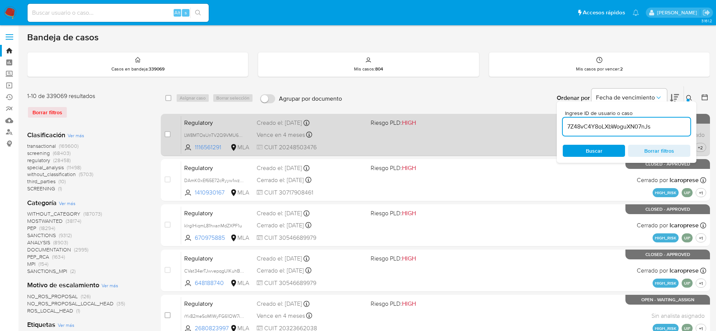
type input "7Z48vC4Y8oLXbWoguXN07nJs"
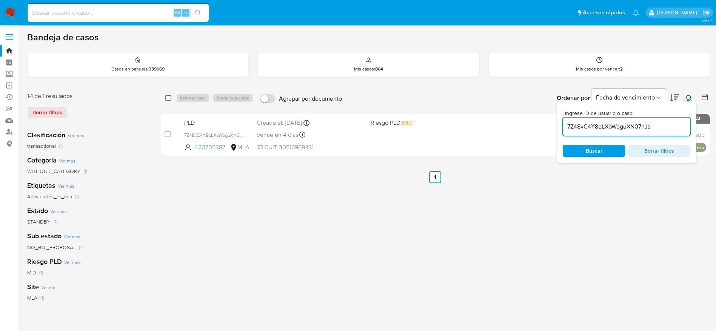
click at [172, 94] on div "select-all-cases-checkbox" at bounding box center [169, 98] width 9 height 9
click at [169, 96] on input "checkbox" at bounding box center [168, 98] width 6 height 6
checkbox input "true"
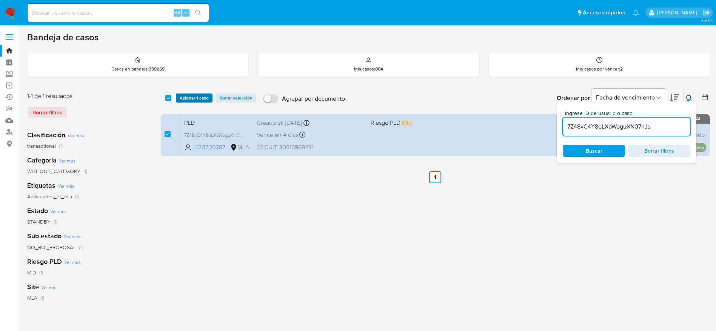
click at [179, 96] on button "Asignar 1 caso" at bounding box center [194, 98] width 37 height 9
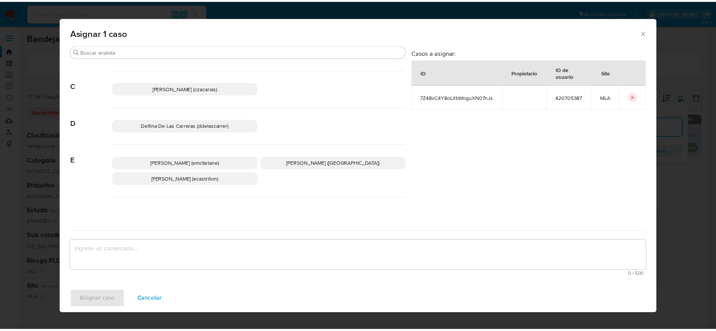
scroll to position [57, 0]
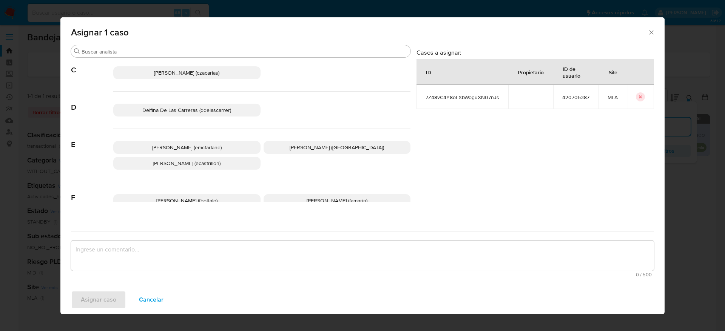
click at [206, 144] on span "[PERSON_NAME] (emcfarlane)" at bounding box center [186, 148] width 69 height 8
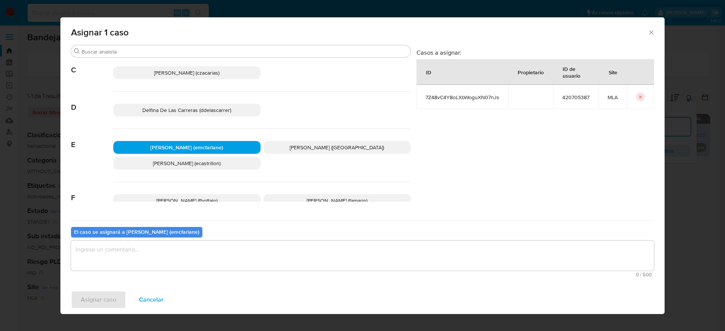
click at [151, 270] on textarea "assign-modal" at bounding box center [362, 256] width 583 height 30
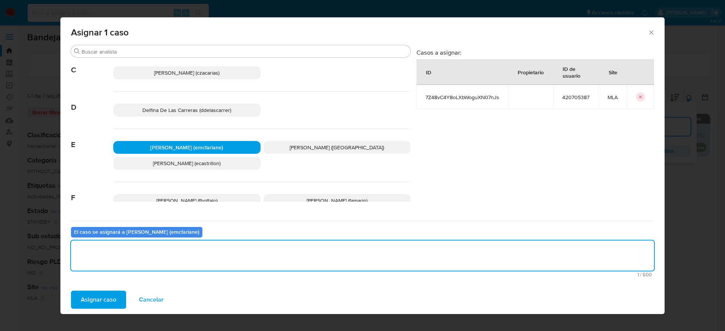
click at [103, 301] on span "Asignar caso" at bounding box center [98, 300] width 35 height 17
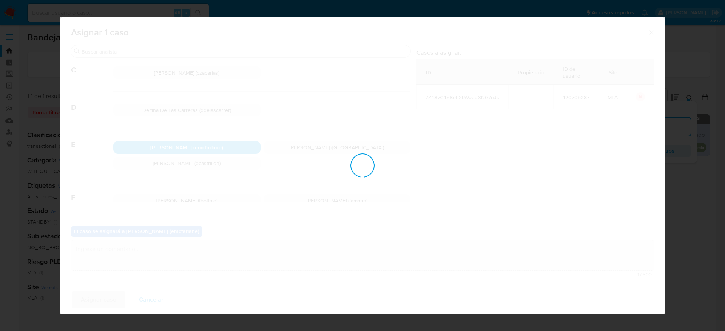
checkbox input "false"
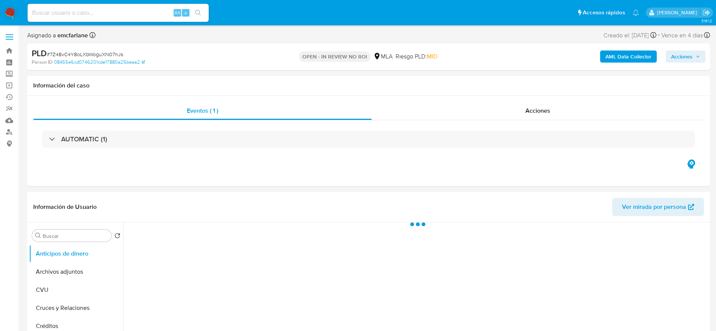
select select "10"
click at [683, 58] on span "Acciones" at bounding box center [682, 57] width 22 height 12
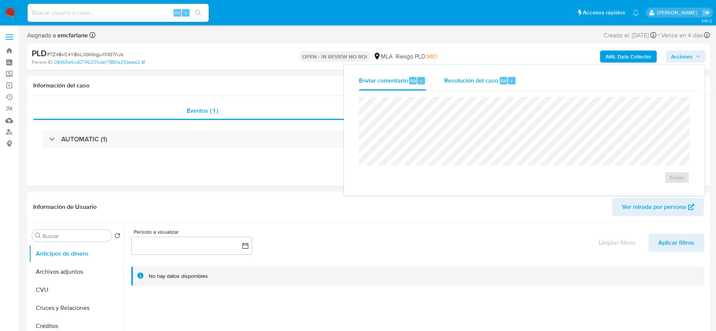
click at [479, 84] on span "Resolución del caso" at bounding box center [471, 80] width 54 height 9
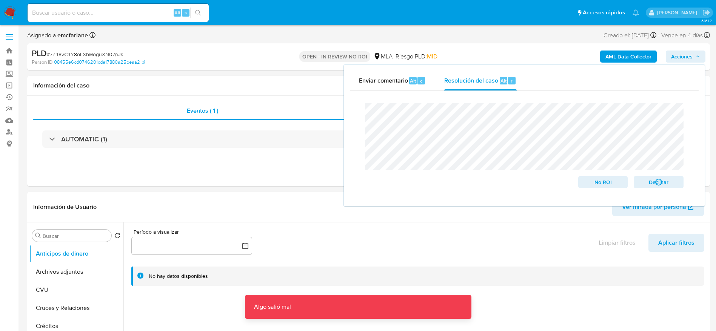
click at [105, 53] on span "# 7Z48vC4Y8oLXbWoguXN07nJs" at bounding box center [85, 55] width 76 height 8
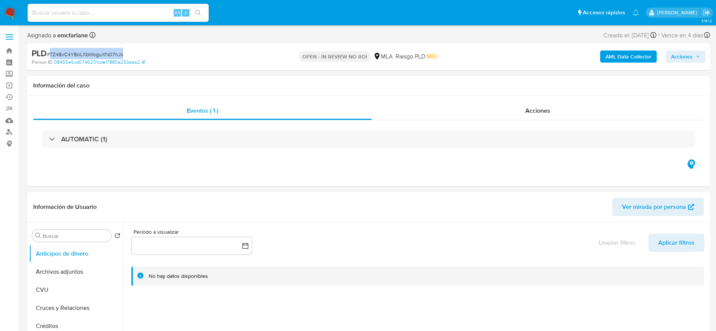
click at [105, 52] on span "# 7Z48vC4Y8oLXbWoguXN07nJs" at bounding box center [85, 55] width 76 height 8
copy span "7Z48vC4Y8oLXbWoguXN07nJs"
drag, startPoint x: 295, startPoint y: 59, endPoint x: 371, endPoint y: 66, distance: 75.8
click at [371, 66] on div "PLD # 7Z48vC4Y8oLXbWoguXN07nJs Person ID 08455e6cd0746201cde17880a25beaa2 OPEN …" at bounding box center [368, 56] width 683 height 27
copy p "OPEN - IN REVIEW NO ROI"
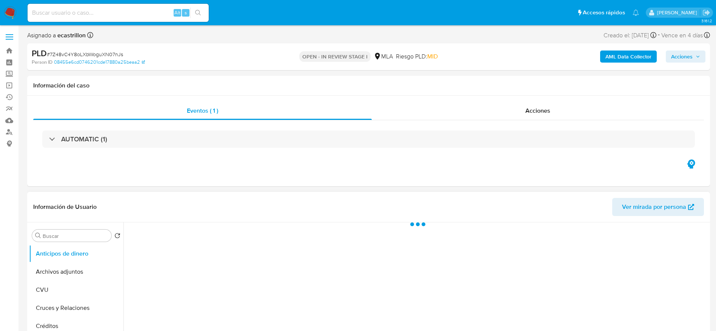
select select "10"
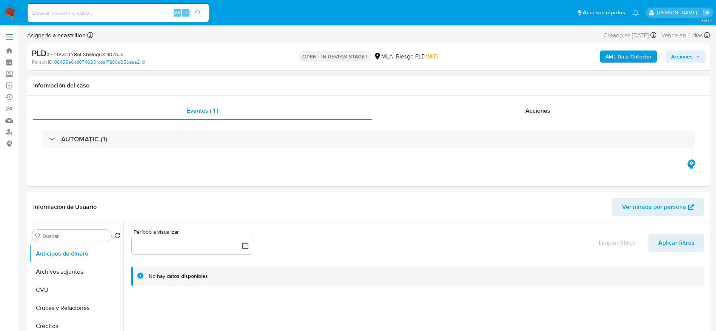
click at [107, 51] on span "# 7Z48vC4Y8oLXbWoguXN07nJs" at bounding box center [85, 55] width 76 height 8
copy span "7Z48vC4Y8oLXbWoguXN07nJs"
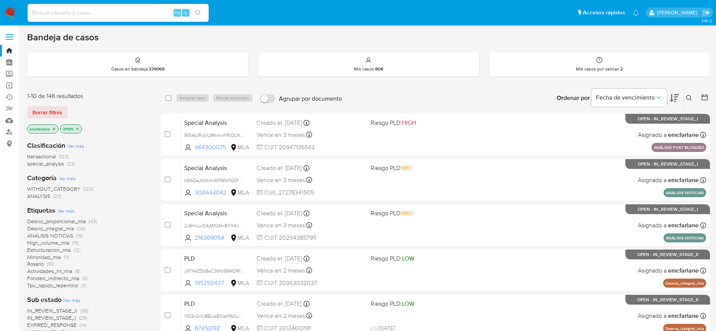
click at [52, 109] on span "Borrar filtros" at bounding box center [47, 112] width 30 height 11
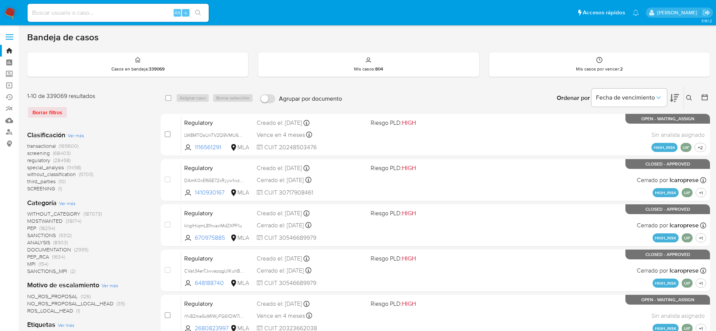
click at [686, 100] on button at bounding box center [690, 98] width 12 height 9
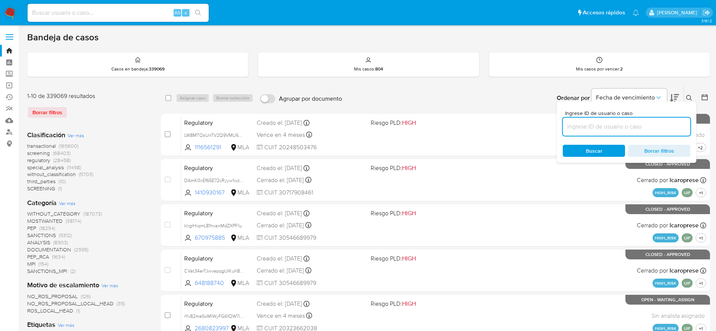
click at [612, 128] on input at bounding box center [627, 127] width 128 height 10
type input "7Z48vC4Y8oLXbWoguXN07nJs"
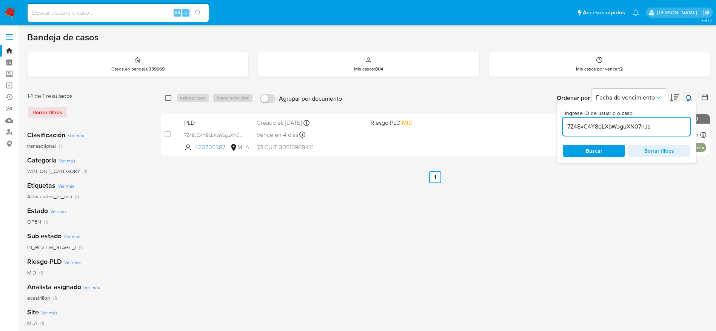
click at [168, 98] on input "checkbox" at bounding box center [168, 98] width 6 height 6
checkbox input "true"
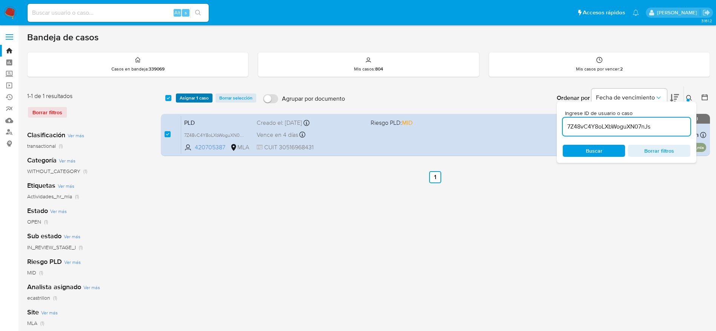
click at [180, 100] on span "Asignar 1 caso" at bounding box center [194, 98] width 29 height 8
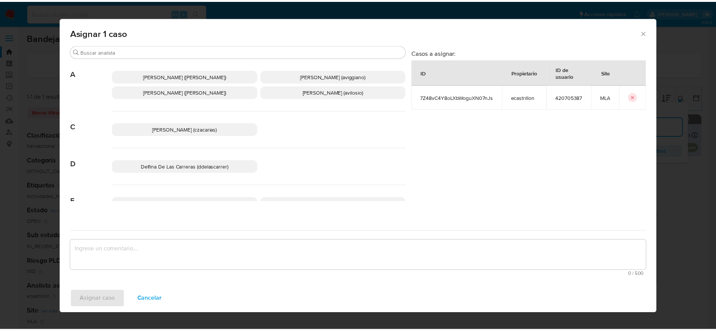
scroll to position [57, 0]
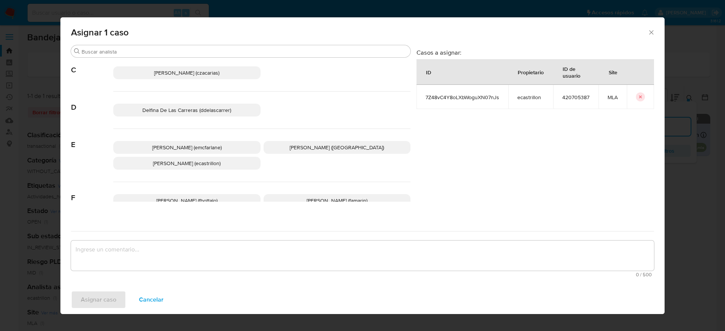
click at [187, 147] on span "Elaine Mc Farlane (emcfarlane)" at bounding box center [186, 148] width 69 height 8
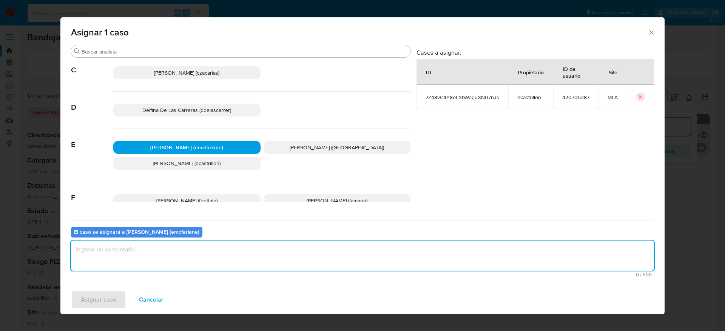
click at [132, 251] on textarea "assign-modal" at bounding box center [362, 256] width 583 height 30
click at [103, 296] on span "Asignar caso" at bounding box center [98, 300] width 35 height 17
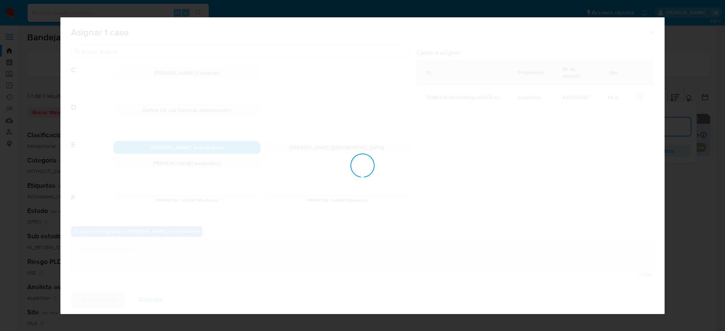
checkbox input "false"
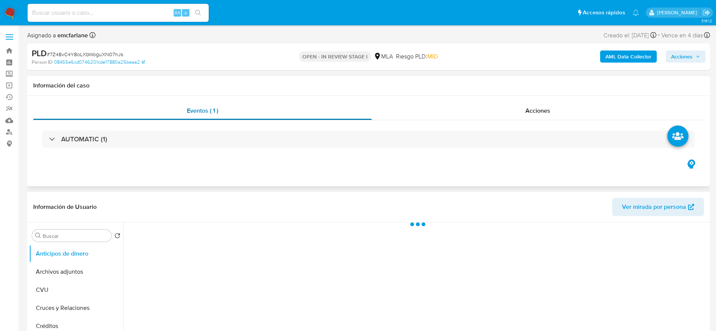
select select "10"
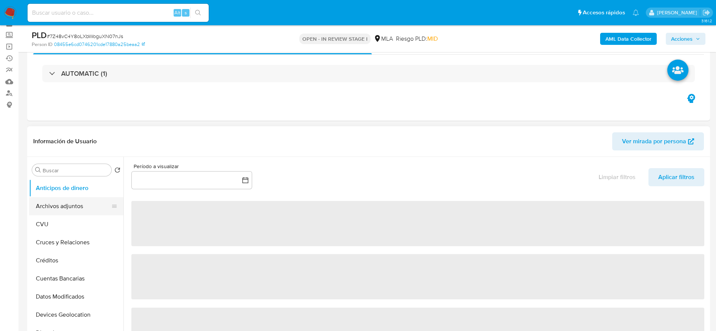
scroll to position [57, 0]
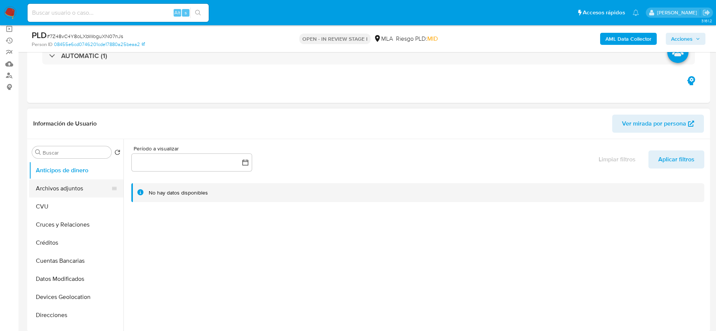
click at [60, 188] on button "Archivos adjuntos" at bounding box center [73, 189] width 88 height 18
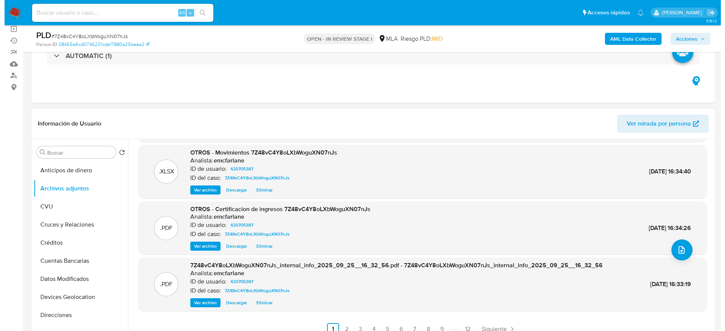
scroll to position [0, 0]
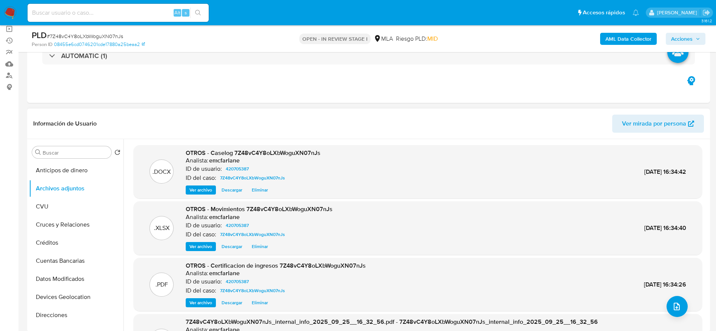
click at [263, 191] on span "Eliminar" at bounding box center [260, 190] width 16 height 8
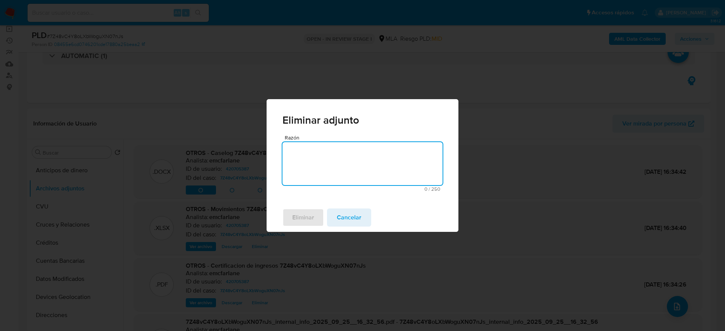
click at [340, 156] on textarea "Razón" at bounding box center [362, 163] width 160 height 43
click at [301, 216] on span "Eliminar" at bounding box center [303, 218] width 22 height 17
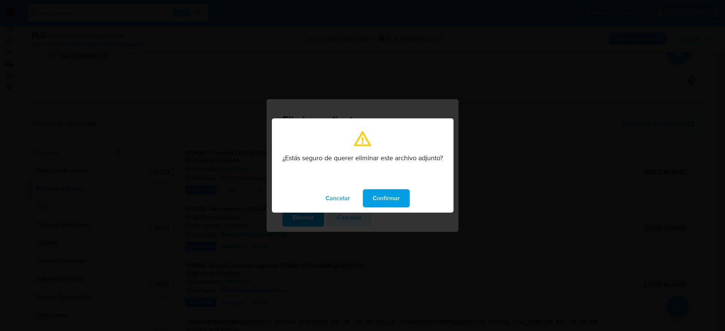
click at [388, 199] on span "Confirmar" at bounding box center [386, 198] width 27 height 17
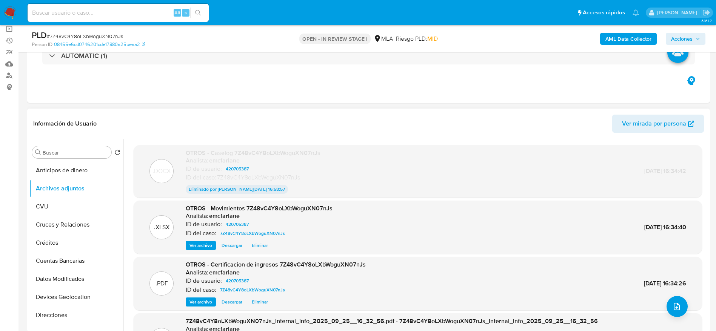
click at [263, 305] on span "Eliminar" at bounding box center [260, 303] width 16 height 8
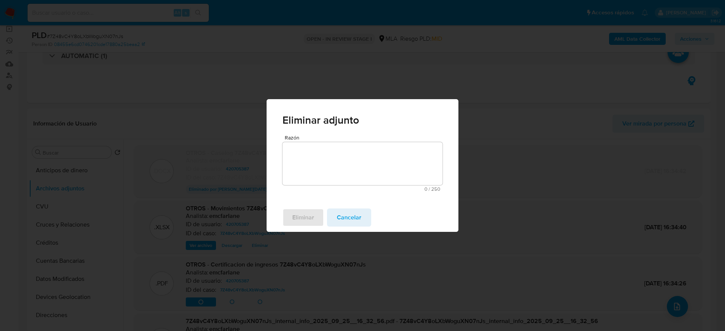
click at [345, 172] on textarea "Razón" at bounding box center [362, 163] width 160 height 43
click at [308, 220] on span "Eliminar" at bounding box center [303, 218] width 22 height 17
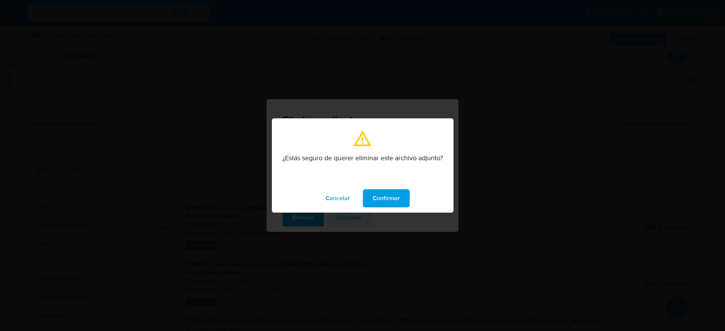
click at [388, 192] on span "Confirmar" at bounding box center [386, 198] width 27 height 17
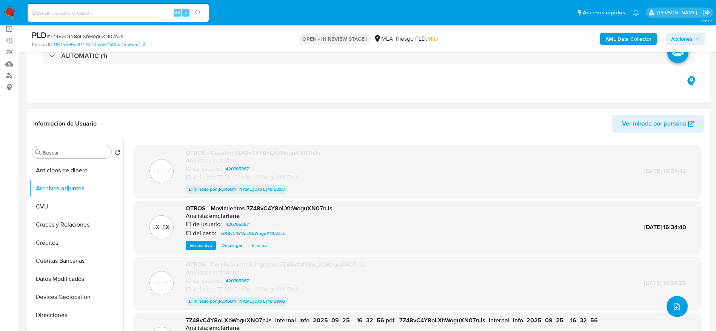
click at [672, 303] on icon "upload-file" at bounding box center [676, 306] width 9 height 9
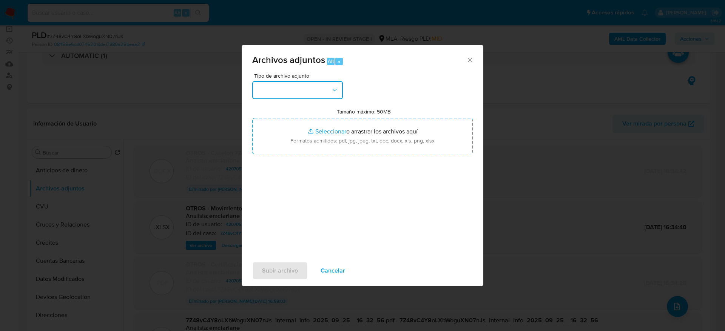
click at [318, 82] on button "button" at bounding box center [297, 90] width 91 height 18
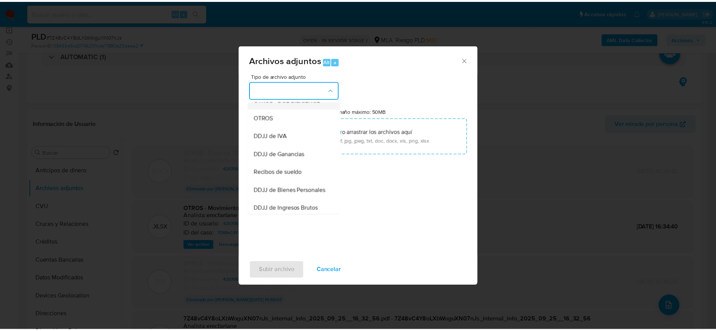
scroll to position [113, 0]
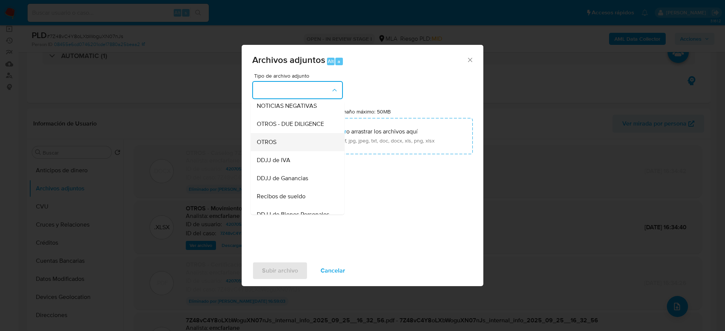
click at [274, 144] on div "OTROS" at bounding box center [295, 142] width 77 height 18
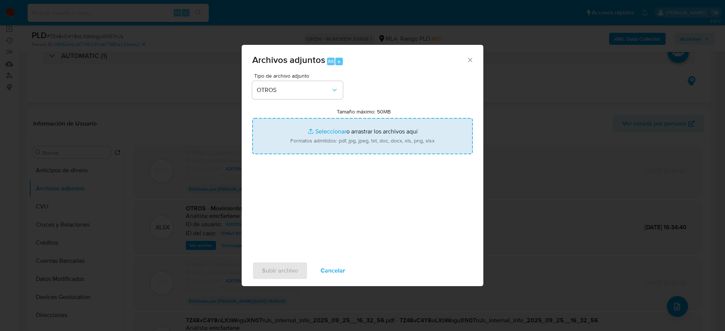
type input "C:\fakepath\Calculador de ingresos 7Z48vC4Y8oLXbWoguXN07nJs.xlsx"
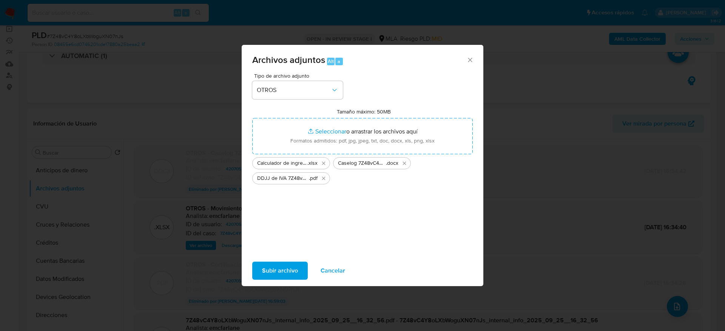
click at [285, 274] on span "Subir archivo" at bounding box center [280, 271] width 36 height 17
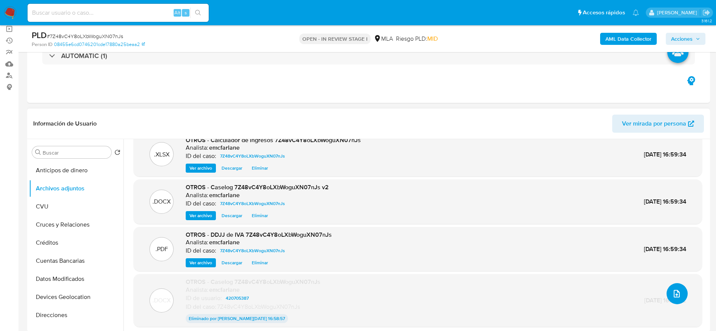
scroll to position [35, 0]
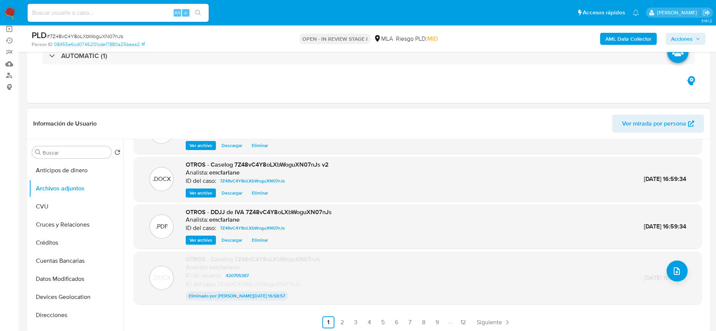
click at [488, 317] on link "Siguiente" at bounding box center [494, 323] width 40 height 12
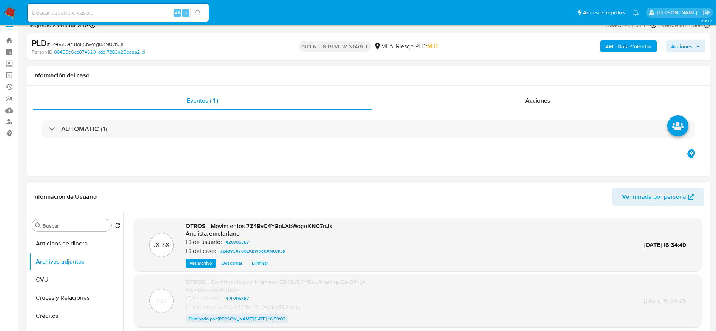
scroll to position [0, 0]
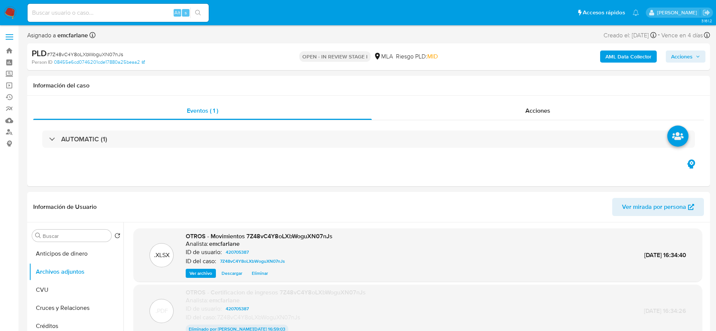
click at [679, 64] on div "AML Data Collector Acciones" at bounding box center [594, 57] width 223 height 18
click at [673, 58] on span "Acciones" at bounding box center [682, 57] width 22 height 12
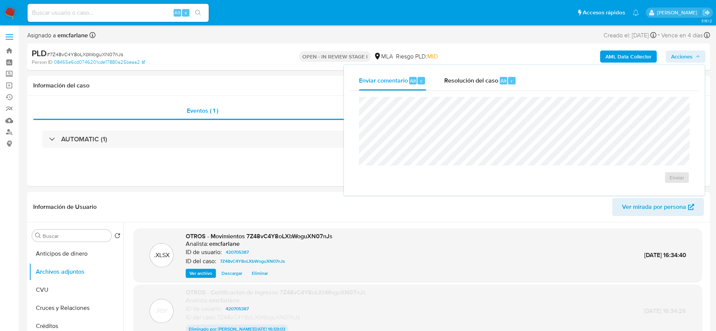
click at [504, 86] on div "Resolución del caso Alt r" at bounding box center [480, 81] width 72 height 20
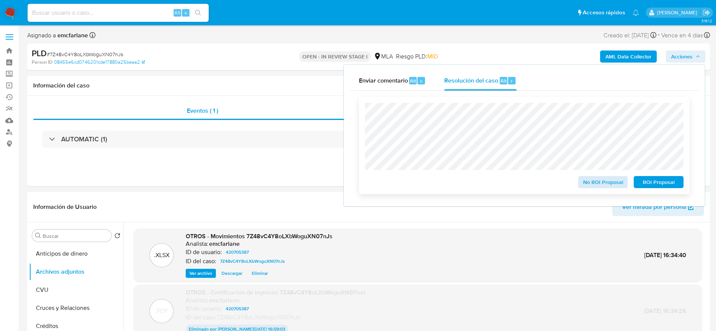
click at [608, 177] on div "No ROI Proposal" at bounding box center [603, 180] width 56 height 15
click at [601, 186] on span "No ROI Proposal" at bounding box center [603, 182] width 39 height 11
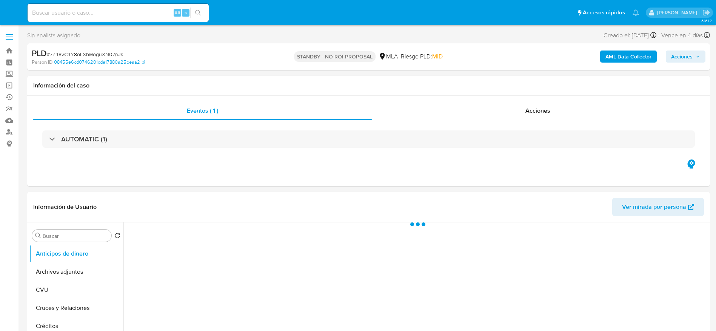
select select "10"
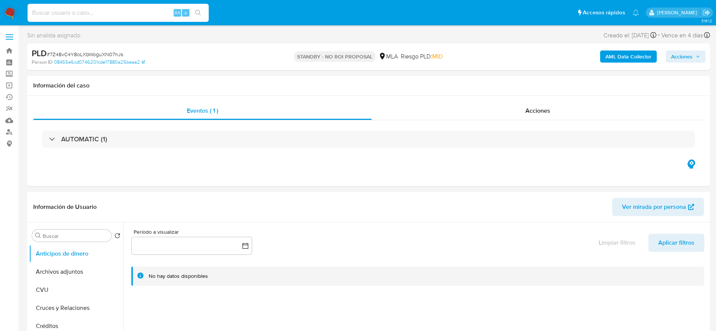
click at [122, 14] on input at bounding box center [118, 13] width 181 height 10
paste input "GtUGgSSWY2lrjYebFFffBehT"
type input "GtUGgSSWY2lrjYebFFffBehT"
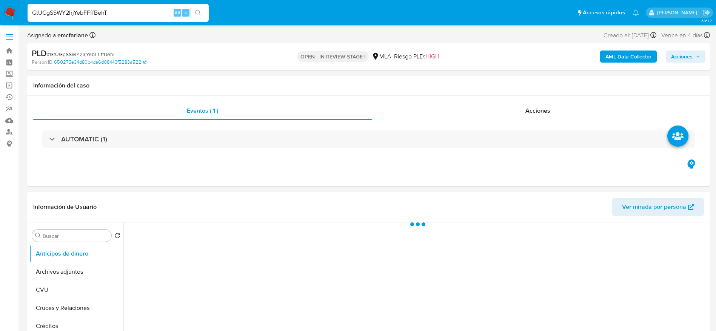
select select "10"
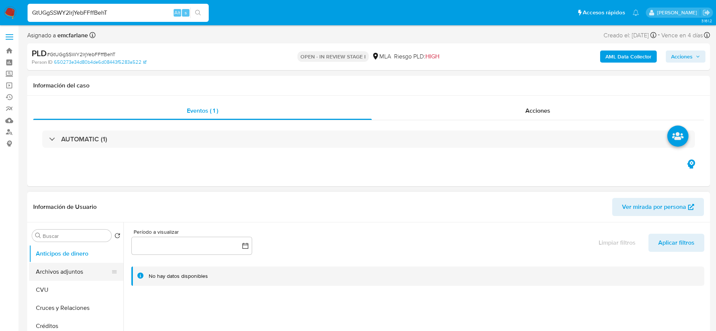
click at [71, 271] on button "Archivos adjuntos" at bounding box center [73, 272] width 88 height 18
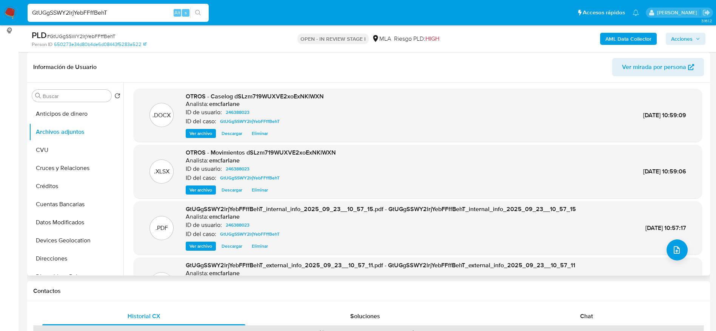
click at [259, 137] on span "Eliminar" at bounding box center [260, 134] width 16 height 8
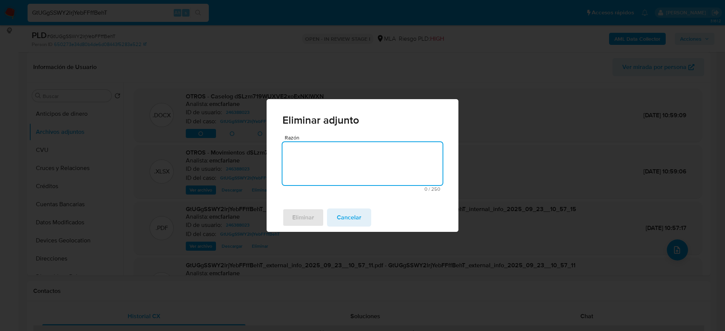
click at [297, 159] on textarea "Razón" at bounding box center [362, 163] width 160 height 43
click at [303, 220] on span "Eliminar" at bounding box center [303, 218] width 22 height 17
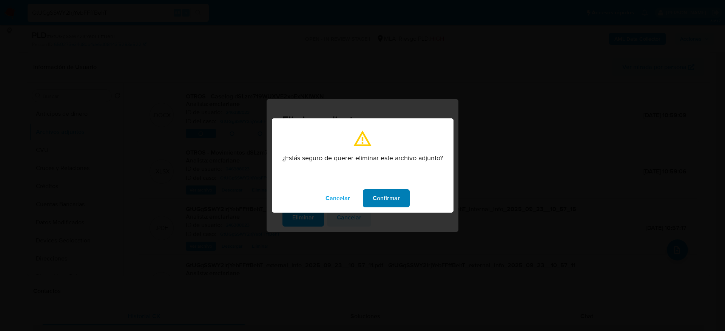
click at [396, 207] on div "Cancelar Confirmar" at bounding box center [363, 198] width 182 height 29
click at [395, 197] on span "Confirmar" at bounding box center [386, 198] width 27 height 17
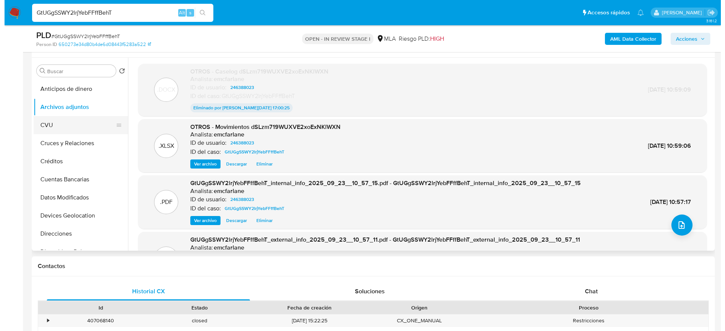
scroll to position [113, 0]
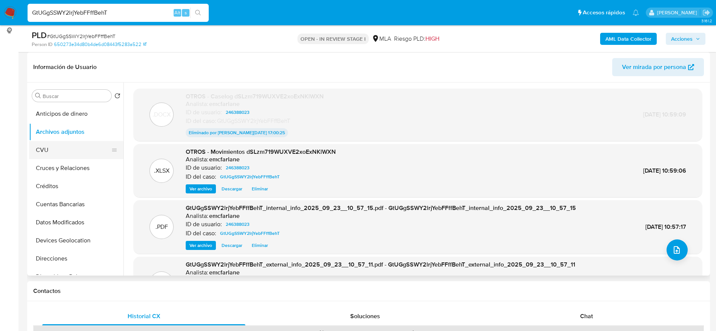
click at [52, 146] on button "CVU" at bounding box center [73, 150] width 88 height 18
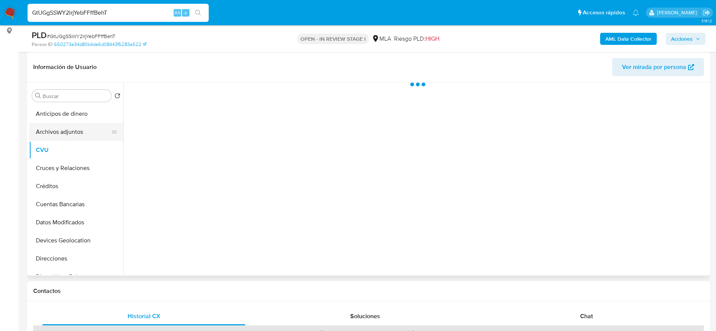
click at [58, 136] on button "Archivos adjuntos" at bounding box center [73, 132] width 88 height 18
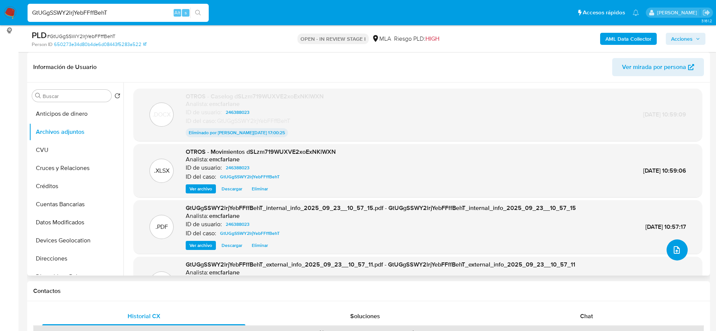
click at [679, 245] on button "upload-file" at bounding box center [677, 250] width 21 height 21
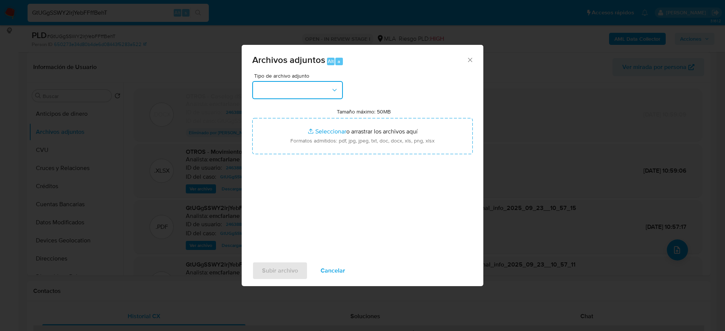
click at [318, 91] on button "button" at bounding box center [297, 90] width 91 height 18
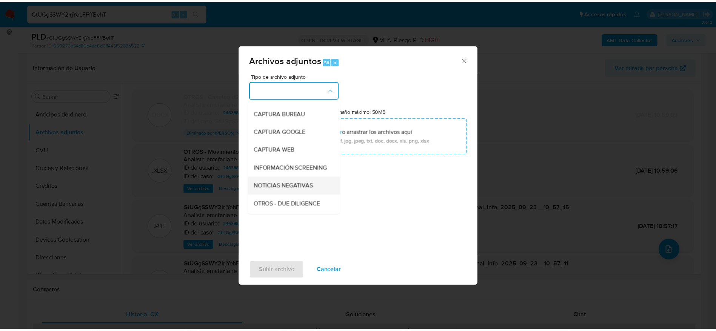
scroll to position [57, 0]
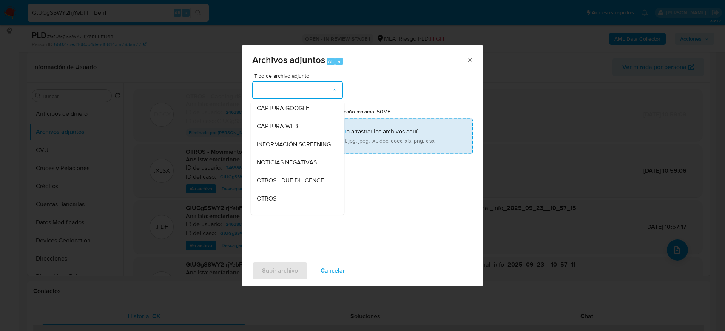
drag, startPoint x: 278, startPoint y: 203, endPoint x: 322, endPoint y: 147, distance: 70.7
click at [278, 203] on div "OTROS" at bounding box center [295, 199] width 77 height 18
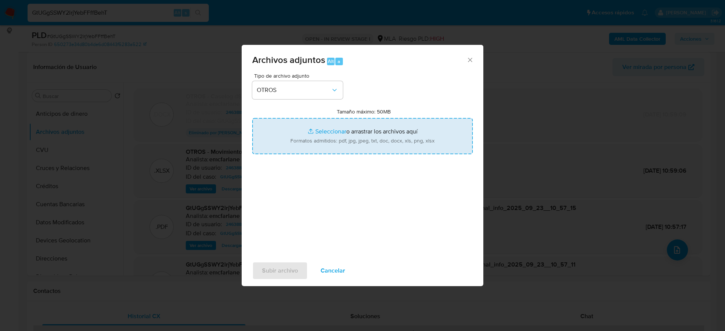
click at [325, 140] on input "Tamaño máximo: 50MB Seleccionar archivos" at bounding box center [362, 136] width 220 height 36
type input "C:\fakepath\Caselog dSLzm719WUXVE2xoExNKlWXN v2.docx"
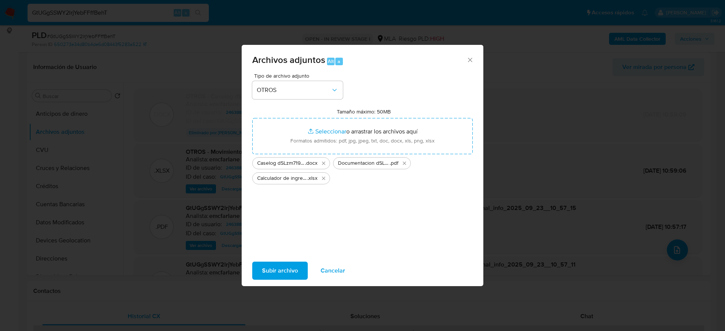
click at [283, 274] on span "Subir archivo" at bounding box center [280, 271] width 36 height 17
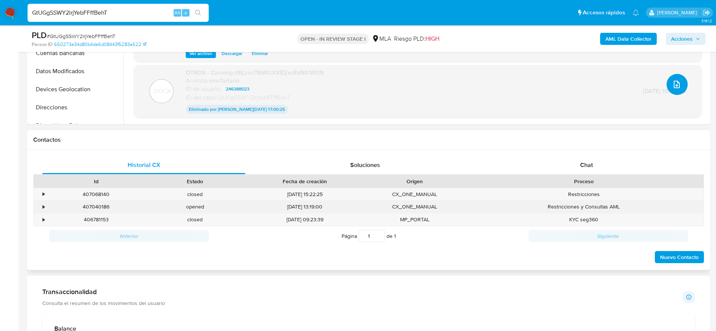
scroll to position [283, 0]
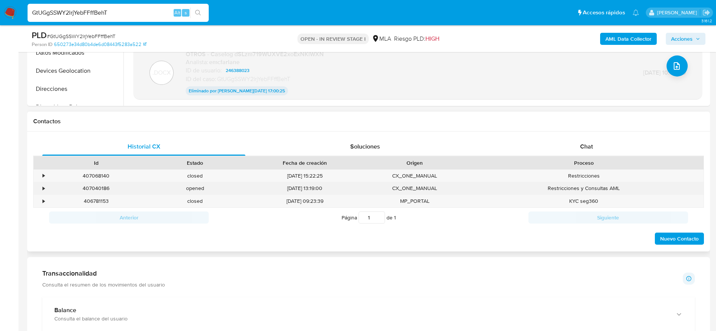
click at [103, 189] on div "407040186" at bounding box center [96, 188] width 99 height 12
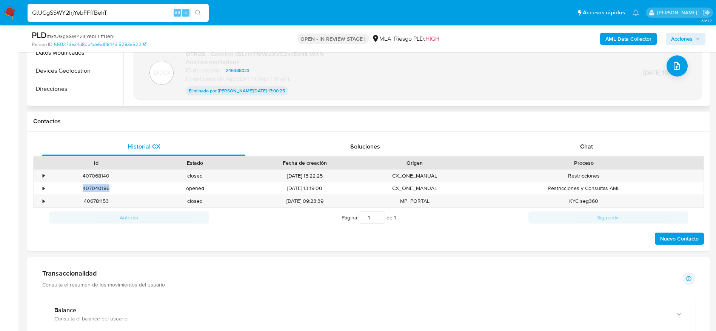
copy div "407040186"
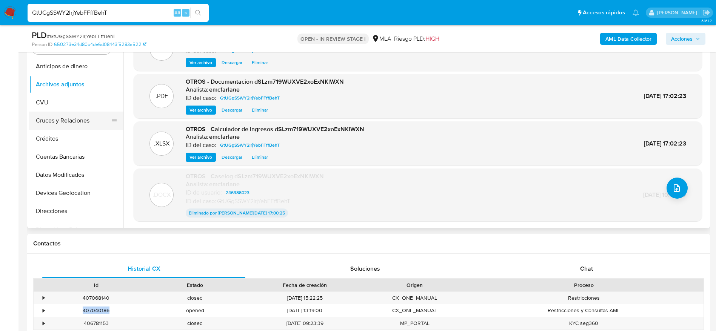
scroll to position [113, 0]
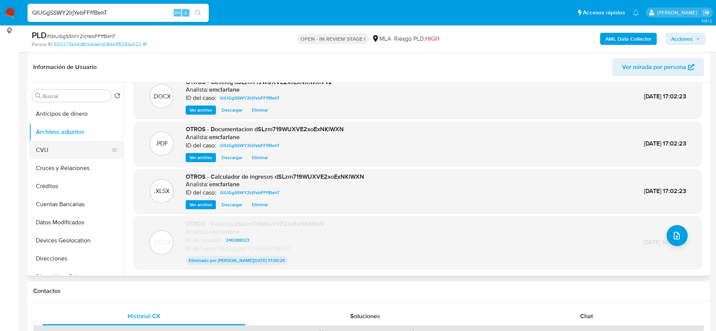
drag, startPoint x: 42, startPoint y: 144, endPoint x: 57, endPoint y: 132, distance: 18.8
click at [42, 145] on button "CVU" at bounding box center [73, 150] width 88 height 18
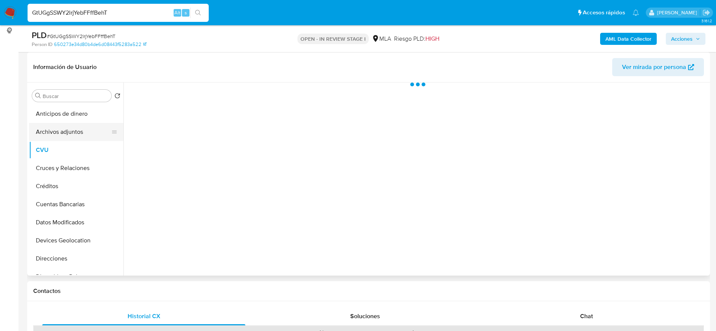
click at [57, 132] on button "Archivos adjuntos" at bounding box center [73, 132] width 88 height 18
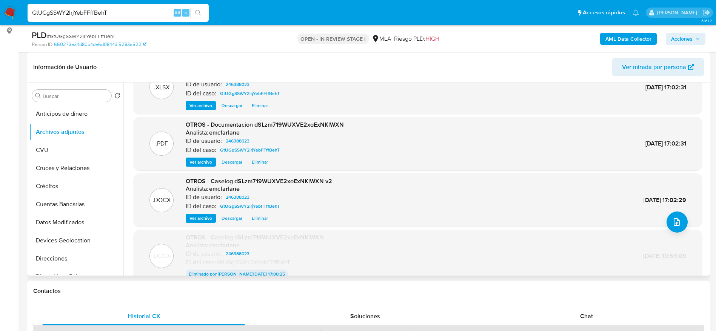
scroll to position [63, 0]
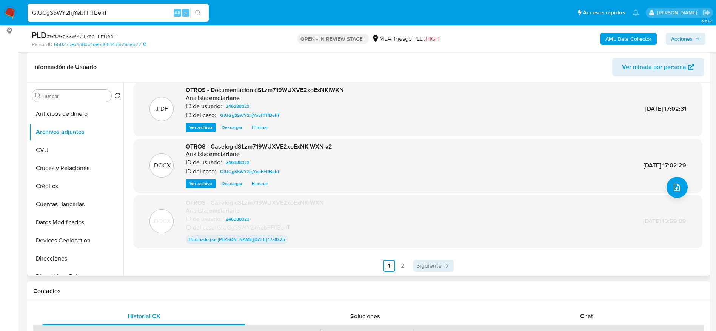
click at [424, 269] on span "Siguiente" at bounding box center [428, 266] width 25 height 6
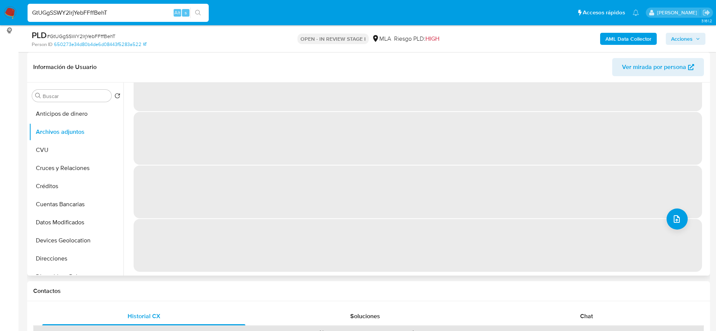
scroll to position [0, 0]
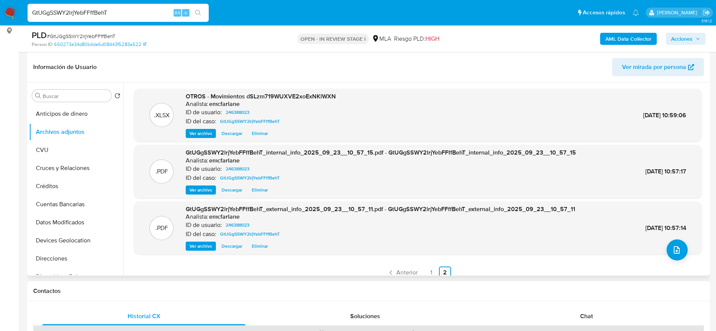
click at [396, 272] on span "Anterior" at bounding box center [407, 273] width 22 height 6
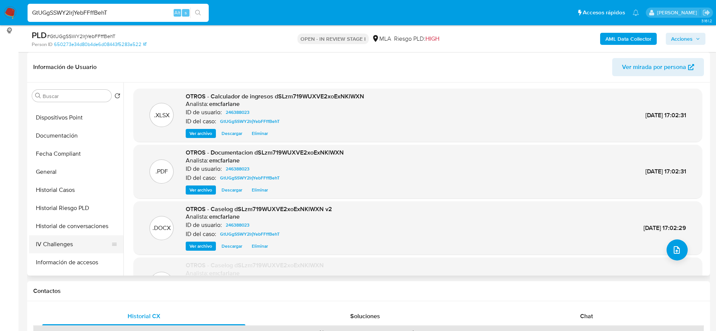
scroll to position [170, 0]
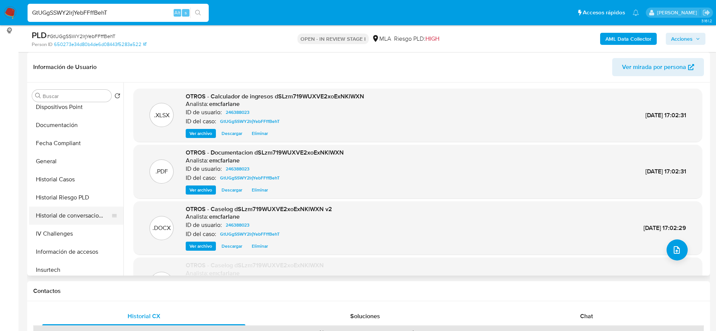
click at [74, 219] on button "Historial de conversaciones" at bounding box center [73, 216] width 88 height 18
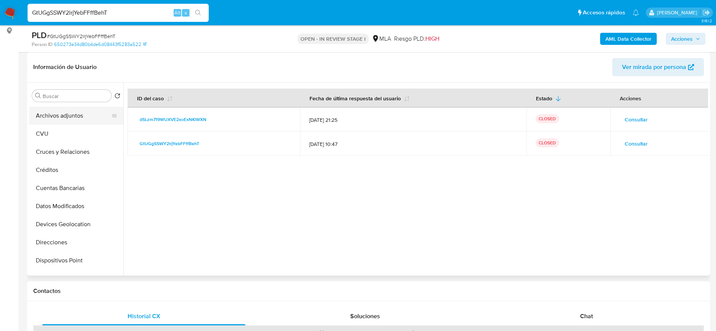
scroll to position [0, 0]
click at [72, 131] on button "Archivos adjuntos" at bounding box center [73, 132] width 88 height 18
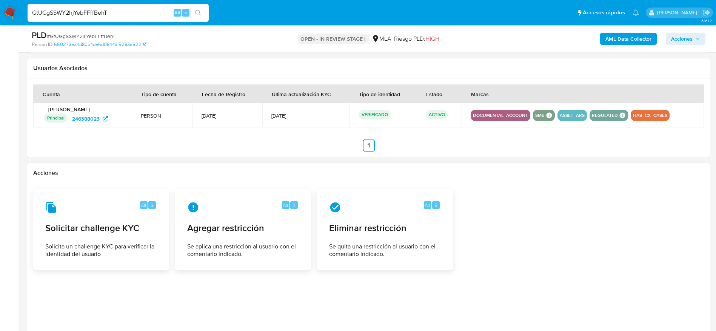
scroll to position [971, 0]
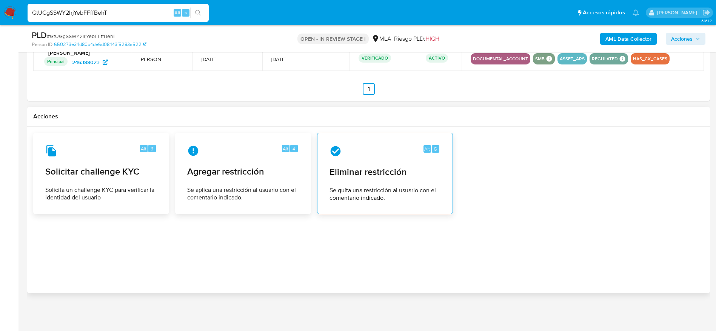
click at [341, 172] on span "Eliminar restricción" at bounding box center [385, 171] width 111 height 11
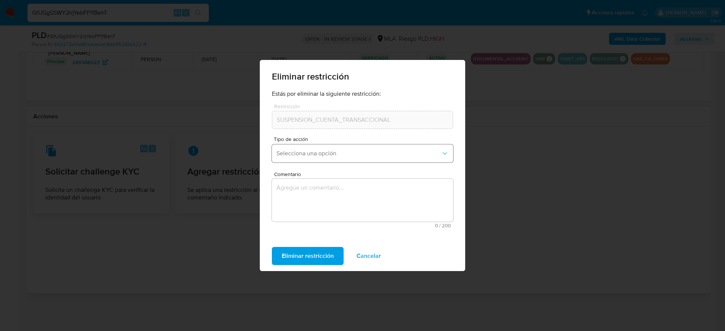
drag, startPoint x: 326, startPoint y: 154, endPoint x: 326, endPoint y: 162, distance: 7.6
click at [326, 154] on span "Selecciona una opción" at bounding box center [358, 154] width 165 height 8
click at [329, 176] on div "Rehabilitación" at bounding box center [360, 174] width 168 height 18
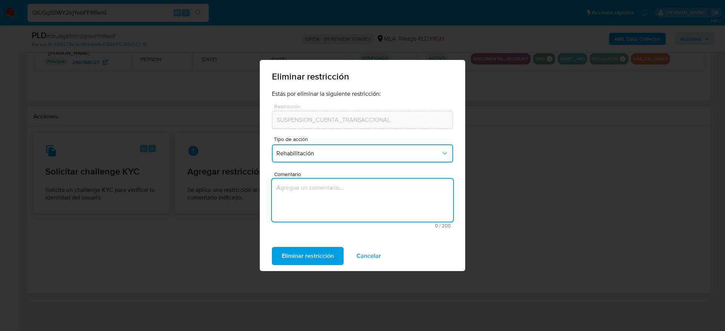
click at [329, 199] on textarea "Comentario" at bounding box center [362, 200] width 181 height 43
type textarea "AML"
click at [305, 253] on span "Eliminar restricción" at bounding box center [308, 256] width 52 height 17
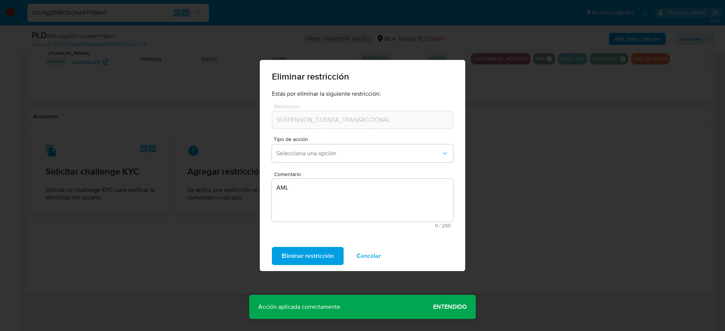
click at [451, 307] on span "Entendido" at bounding box center [450, 307] width 34 height 0
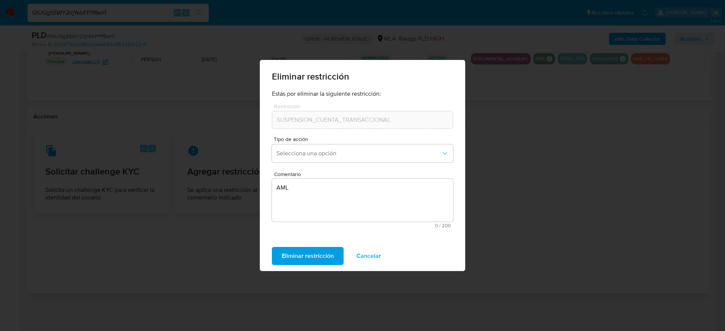
click at [370, 257] on span "Cancelar" at bounding box center [368, 256] width 25 height 17
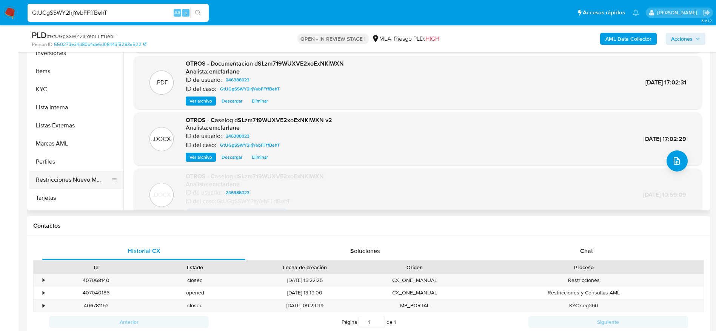
scroll to position [6, 0]
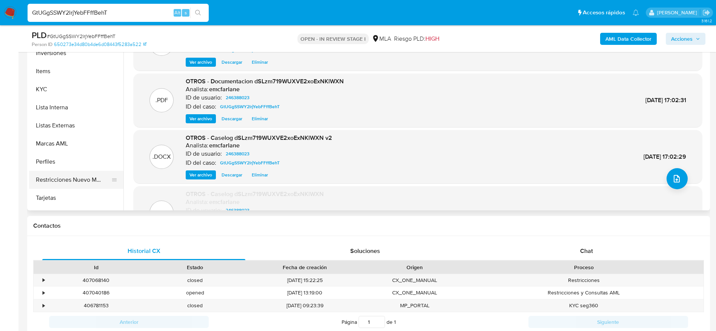
drag, startPoint x: 57, startPoint y: 165, endPoint x: 65, endPoint y: 177, distance: 14.2
click at [57, 166] on button "Perfiles" at bounding box center [76, 162] width 94 height 18
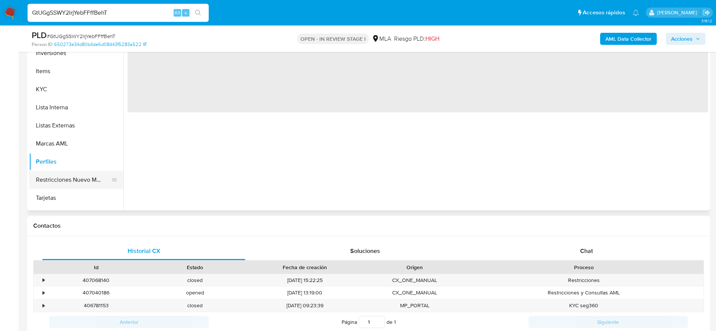
scroll to position [0, 0]
drag, startPoint x: 65, startPoint y: 177, endPoint x: 83, endPoint y: 180, distance: 18.6
click at [65, 177] on button "Restricciones Nuevo Mundo" at bounding box center [73, 180] width 88 height 18
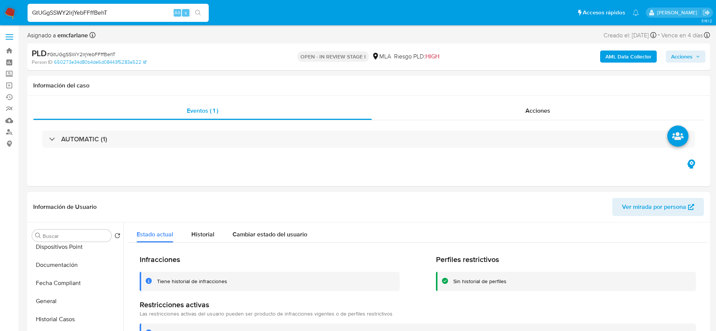
click at [689, 56] on span "Acciones" at bounding box center [682, 57] width 22 height 12
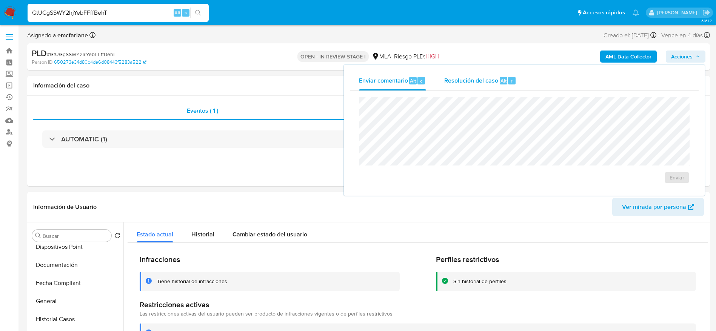
click at [475, 89] on div "Resolución del caso Alt r" at bounding box center [480, 81] width 72 height 20
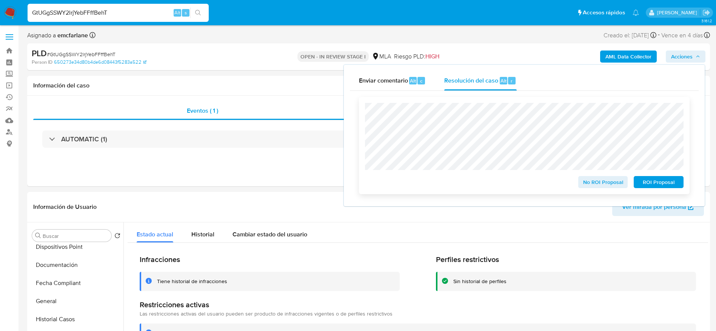
drag, startPoint x: 602, startPoint y: 181, endPoint x: 531, endPoint y: 180, distance: 71.7
click at [602, 181] on span "No ROI Proposal" at bounding box center [603, 182] width 39 height 11
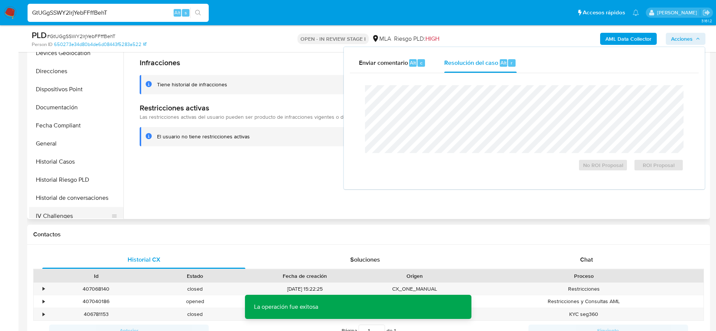
scroll to position [113, 0]
click at [59, 179] on button "Historial Casos" at bounding box center [73, 180] width 88 height 18
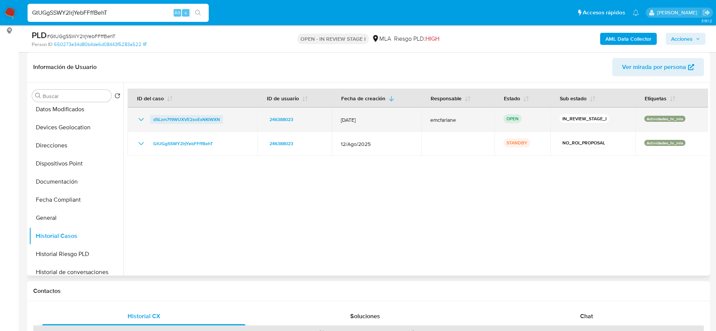
click at [188, 116] on span "dSLzm719WUXVE2xoExNKlWXN" at bounding box center [186, 119] width 67 height 9
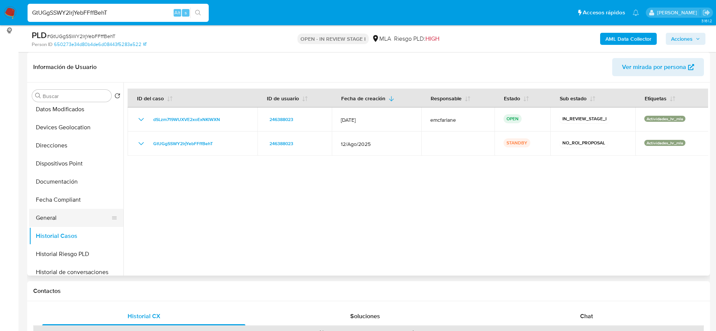
click at [65, 222] on button "General" at bounding box center [73, 218] width 88 height 18
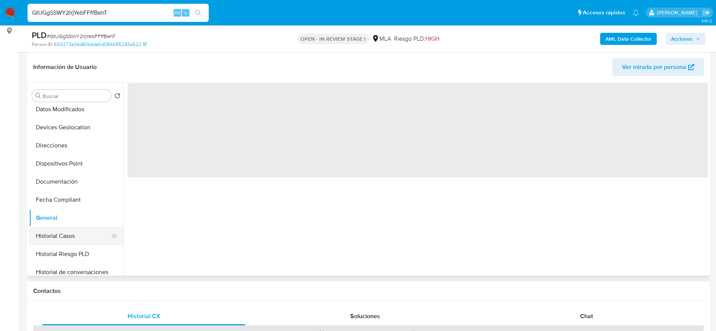
click at [69, 237] on button "Historial Casos" at bounding box center [73, 236] width 88 height 18
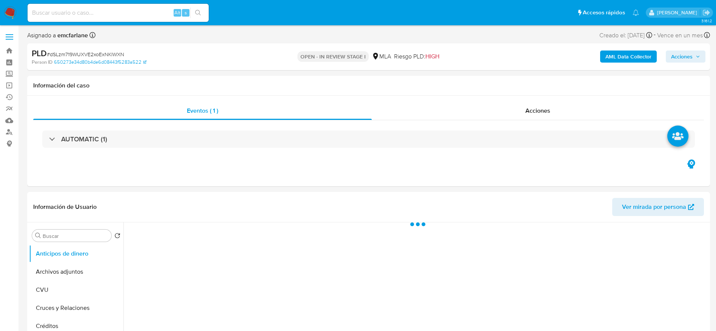
click at [687, 57] on span "Acciones" at bounding box center [682, 57] width 22 height 12
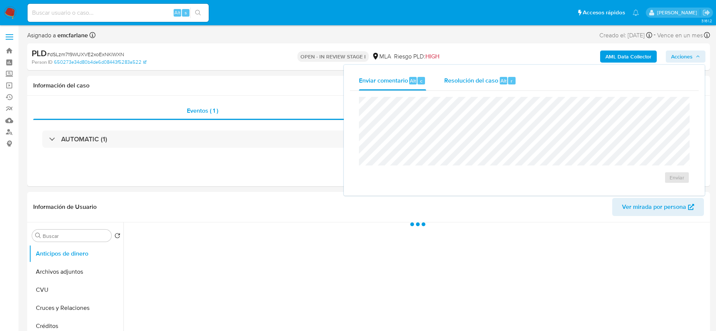
click at [490, 82] on span "Resolución del caso" at bounding box center [471, 80] width 54 height 9
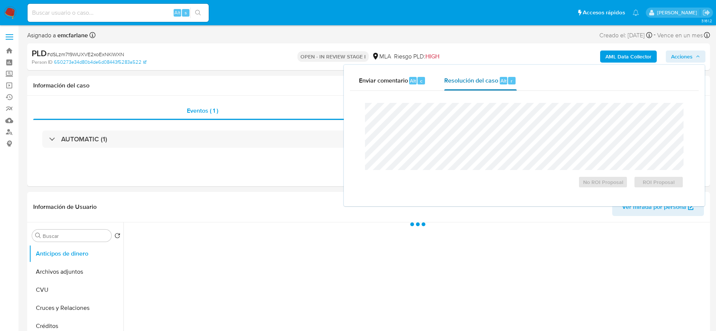
select select "10"
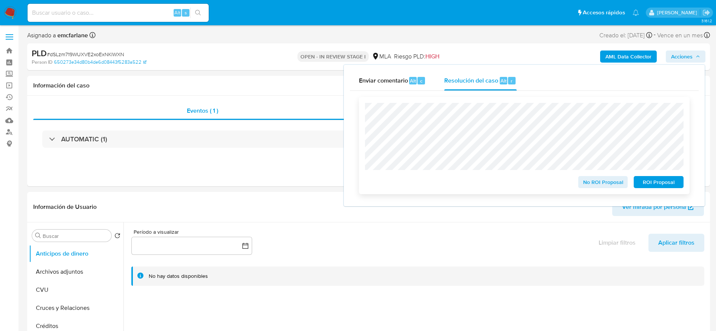
click at [597, 183] on span "No ROI Proposal" at bounding box center [603, 182] width 39 height 11
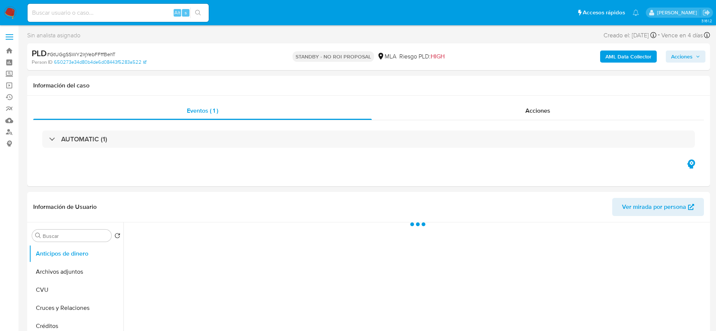
click at [11, 6] on img at bounding box center [10, 12] width 13 height 13
select select "10"
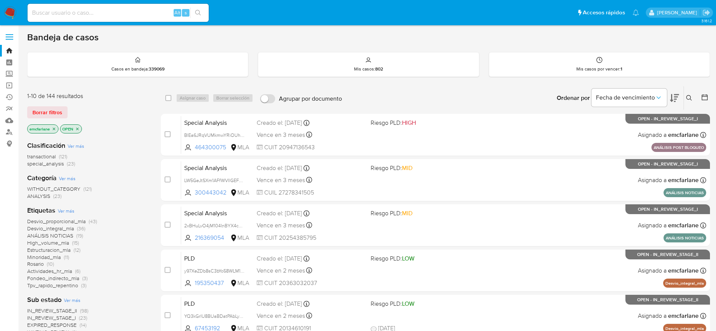
click at [110, 14] on input at bounding box center [118, 13] width 181 height 10
paste input "PLJ2AuZSftPk6GJmbsZkrxSm"
type input "PLJ2AuZSftPk6GJmbsZkrxSm"
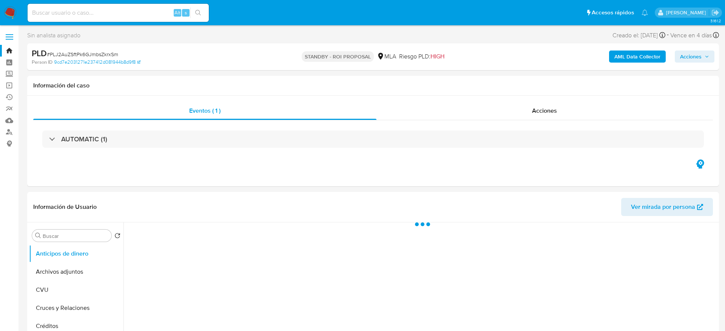
select select "10"
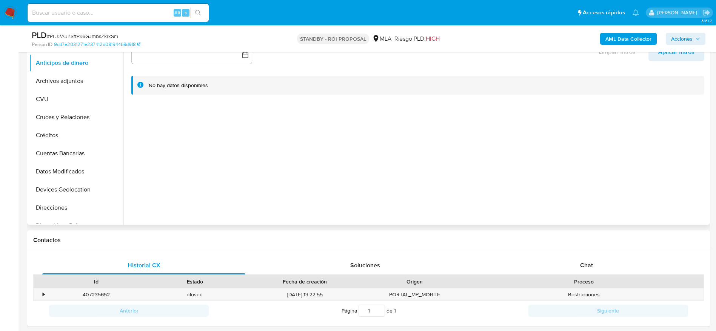
scroll to position [170, 0]
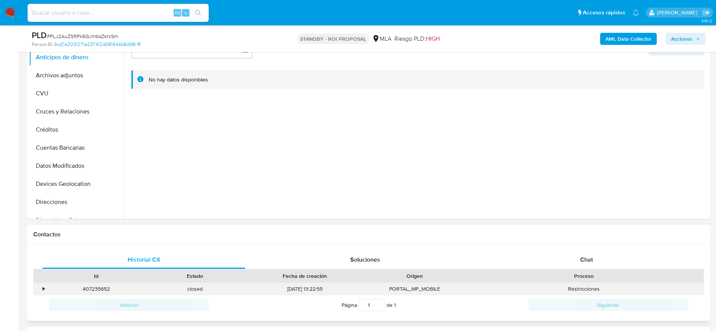
click at [93, 288] on div "407235652" at bounding box center [96, 289] width 99 height 12
copy div "407235652"
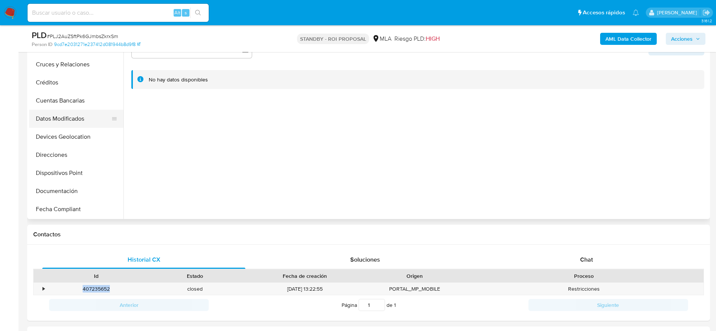
scroll to position [113, 0]
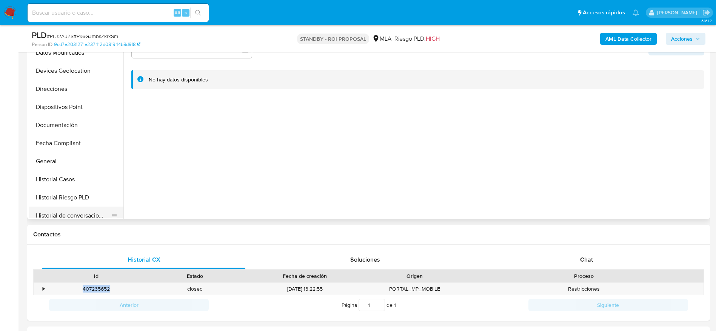
click at [69, 213] on button "Historial de conversaciones" at bounding box center [73, 216] width 88 height 18
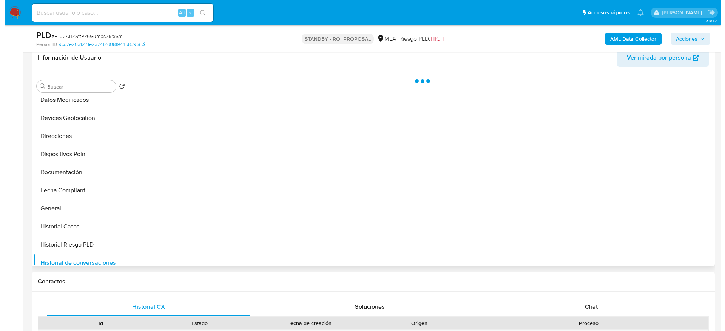
scroll to position [57, 0]
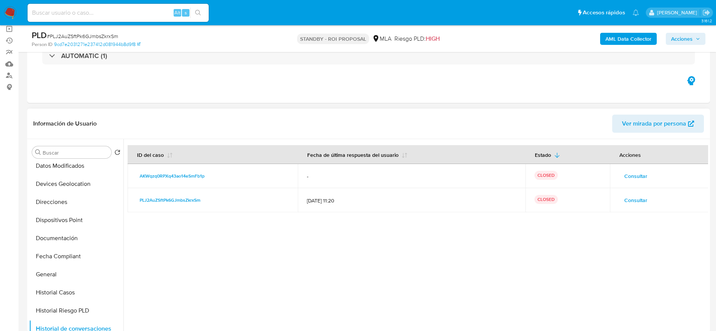
click at [635, 196] on span "Consultar" at bounding box center [635, 200] width 23 height 11
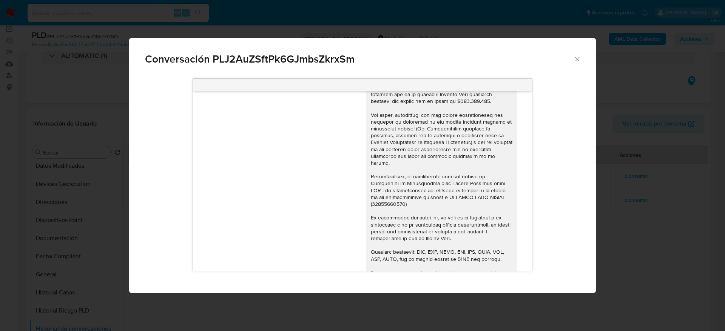
scroll to position [490, 0]
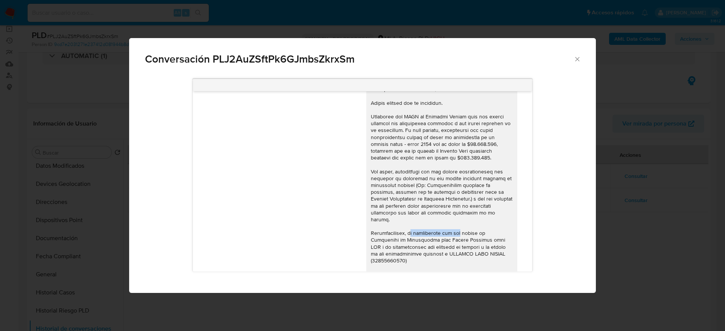
drag, startPoint x: 403, startPoint y: 225, endPoint x: 464, endPoint y: 231, distance: 61.4
click at [456, 230] on div "Comunicación" at bounding box center [442, 230] width 142 height 288
click at [472, 234] on div "Comunicación" at bounding box center [442, 230] width 142 height 288
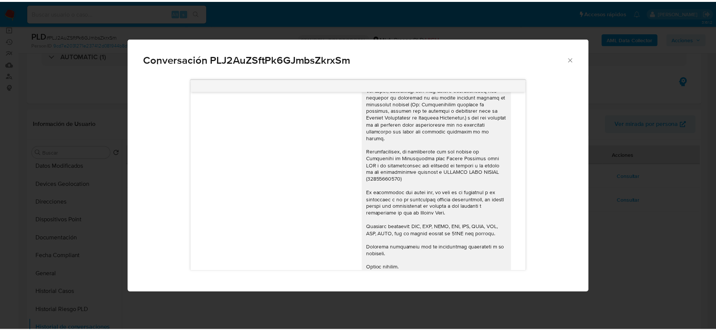
scroll to position [603, 0]
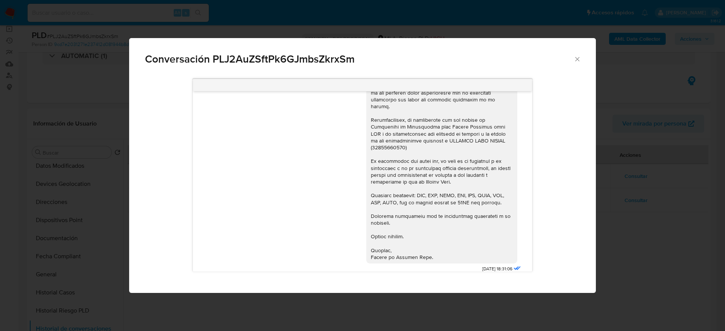
click at [576, 62] on icon "Cerrar" at bounding box center [577, 59] width 8 height 8
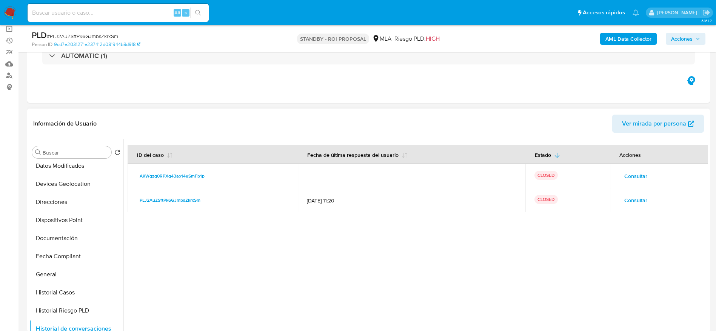
click at [628, 180] on span "Consultar" at bounding box center [635, 176] width 23 height 11
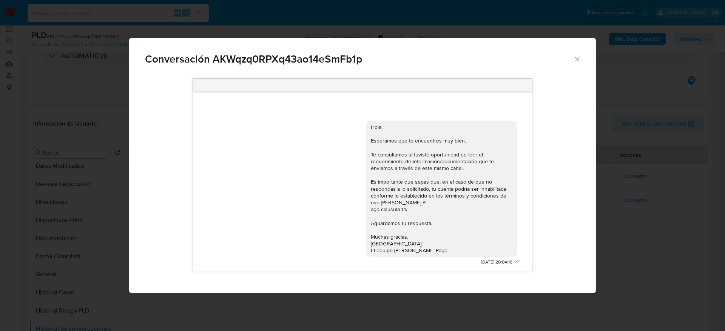
click at [579, 61] on icon "Cerrar" at bounding box center [577, 59] width 8 height 8
